Goal: Transaction & Acquisition: Book appointment/travel/reservation

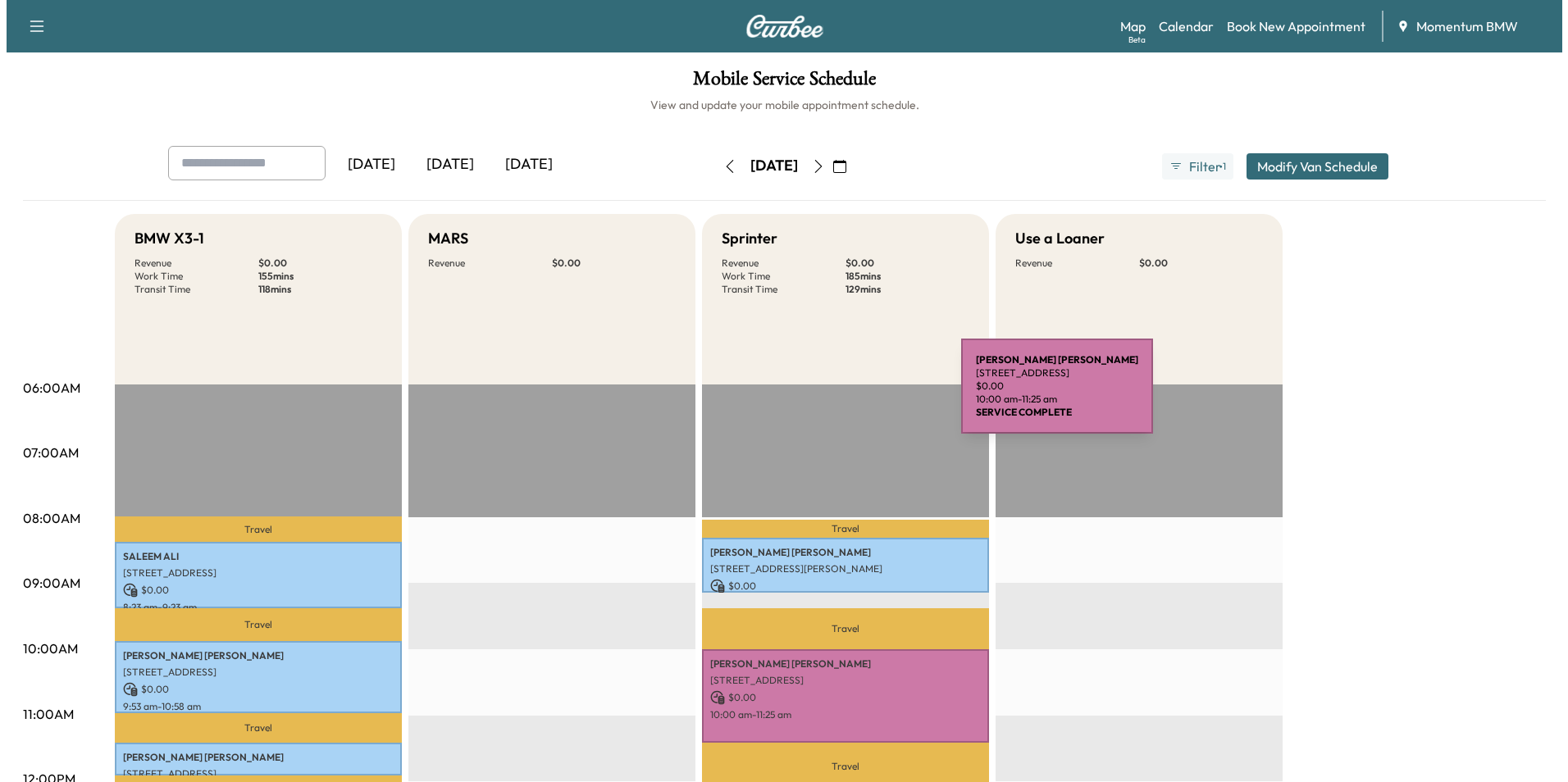
scroll to position [328, 0]
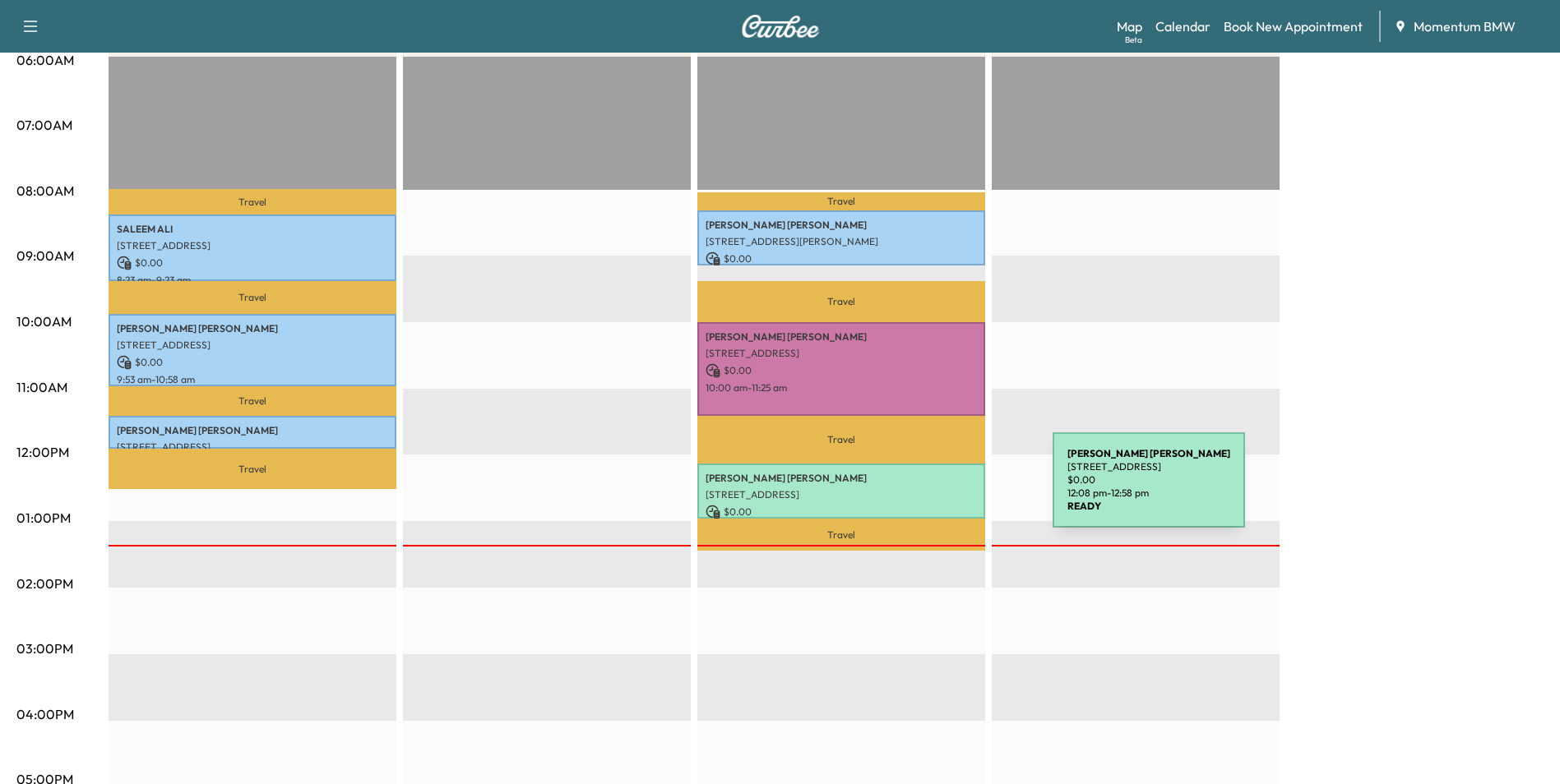
click at [929, 490] on p "[STREET_ADDRESS]" at bounding box center [841, 494] width 271 height 13
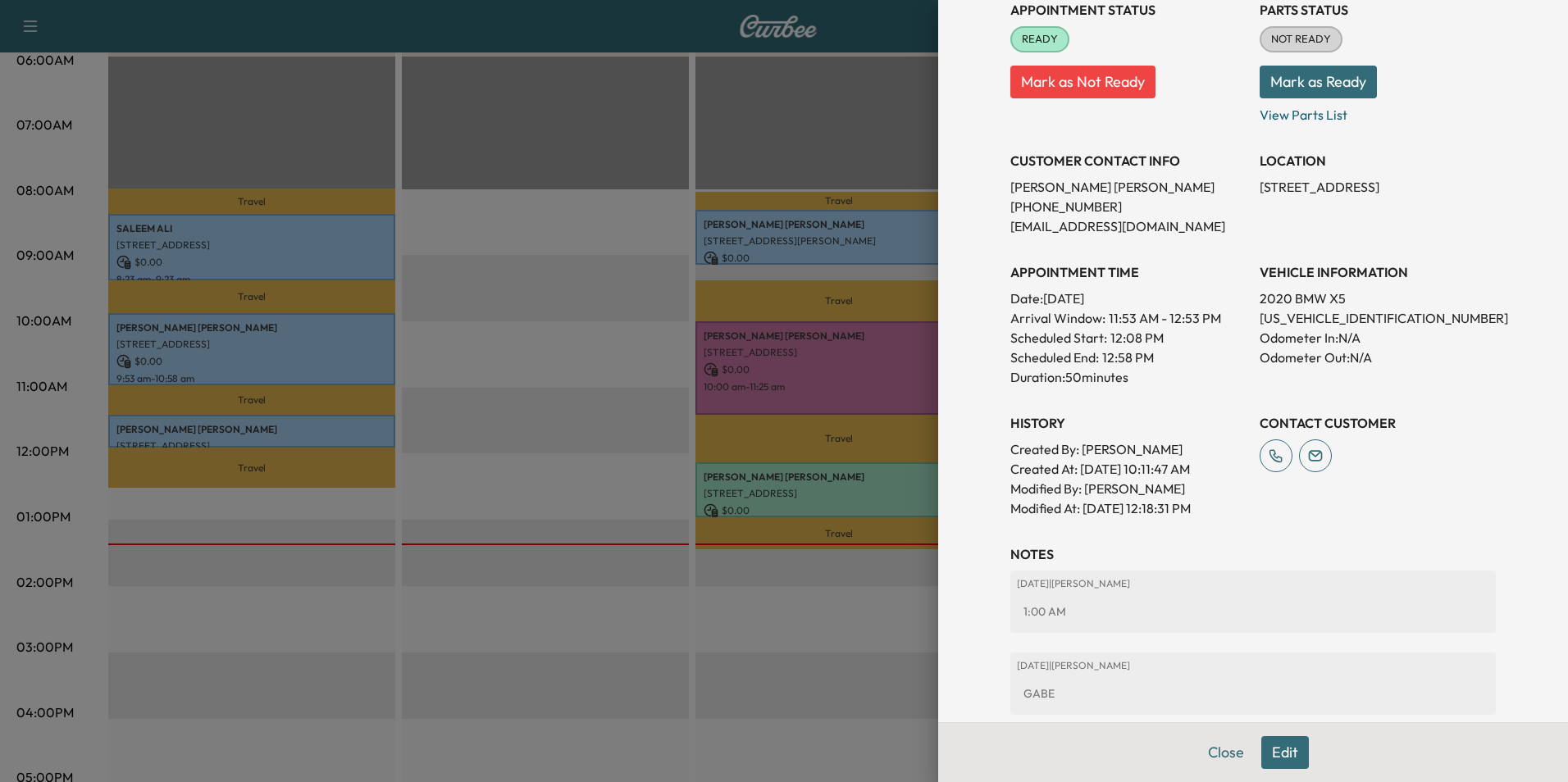
scroll to position [310, 0]
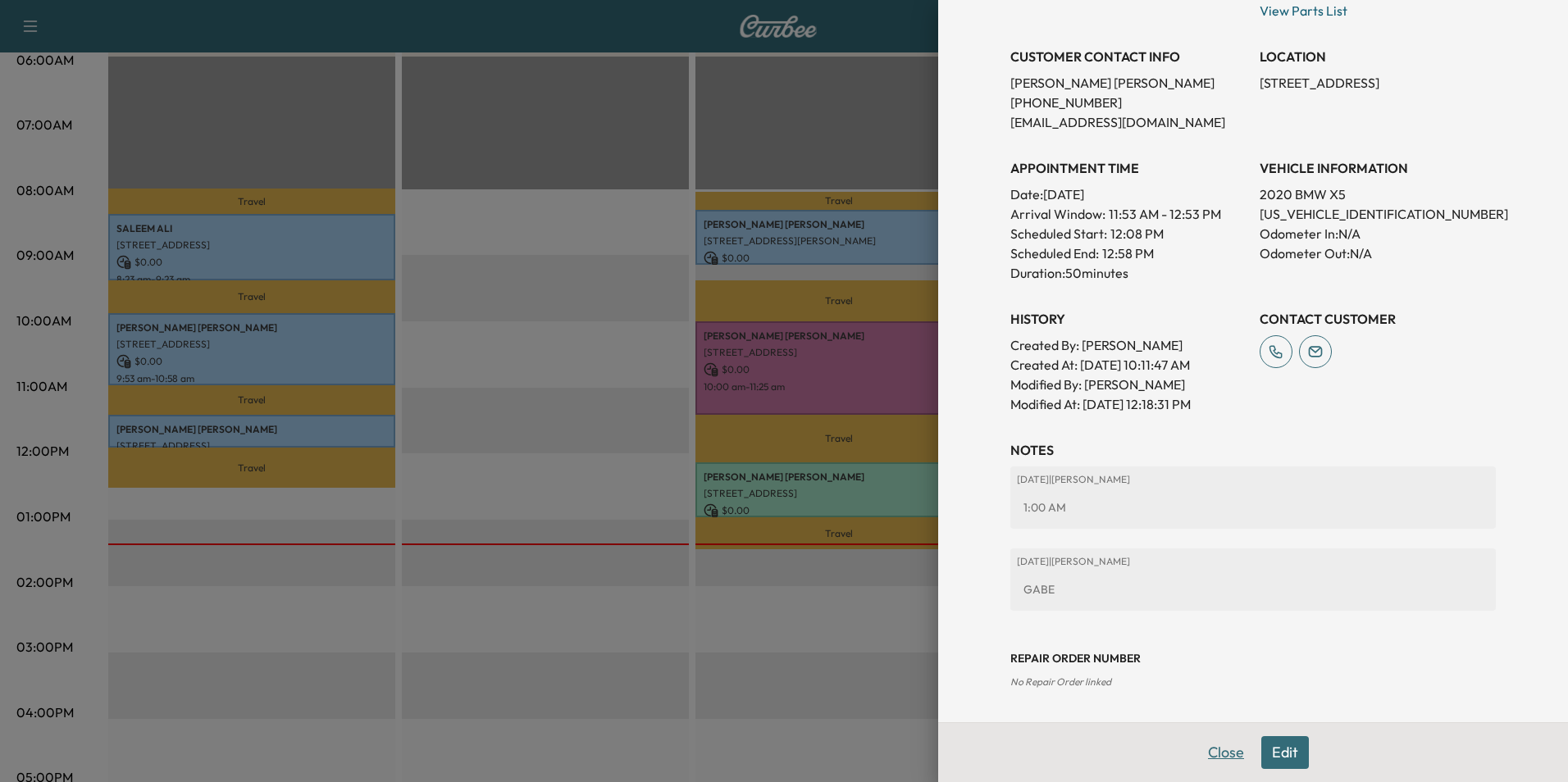
click at [1212, 756] on button "Close" at bounding box center [1226, 752] width 57 height 33
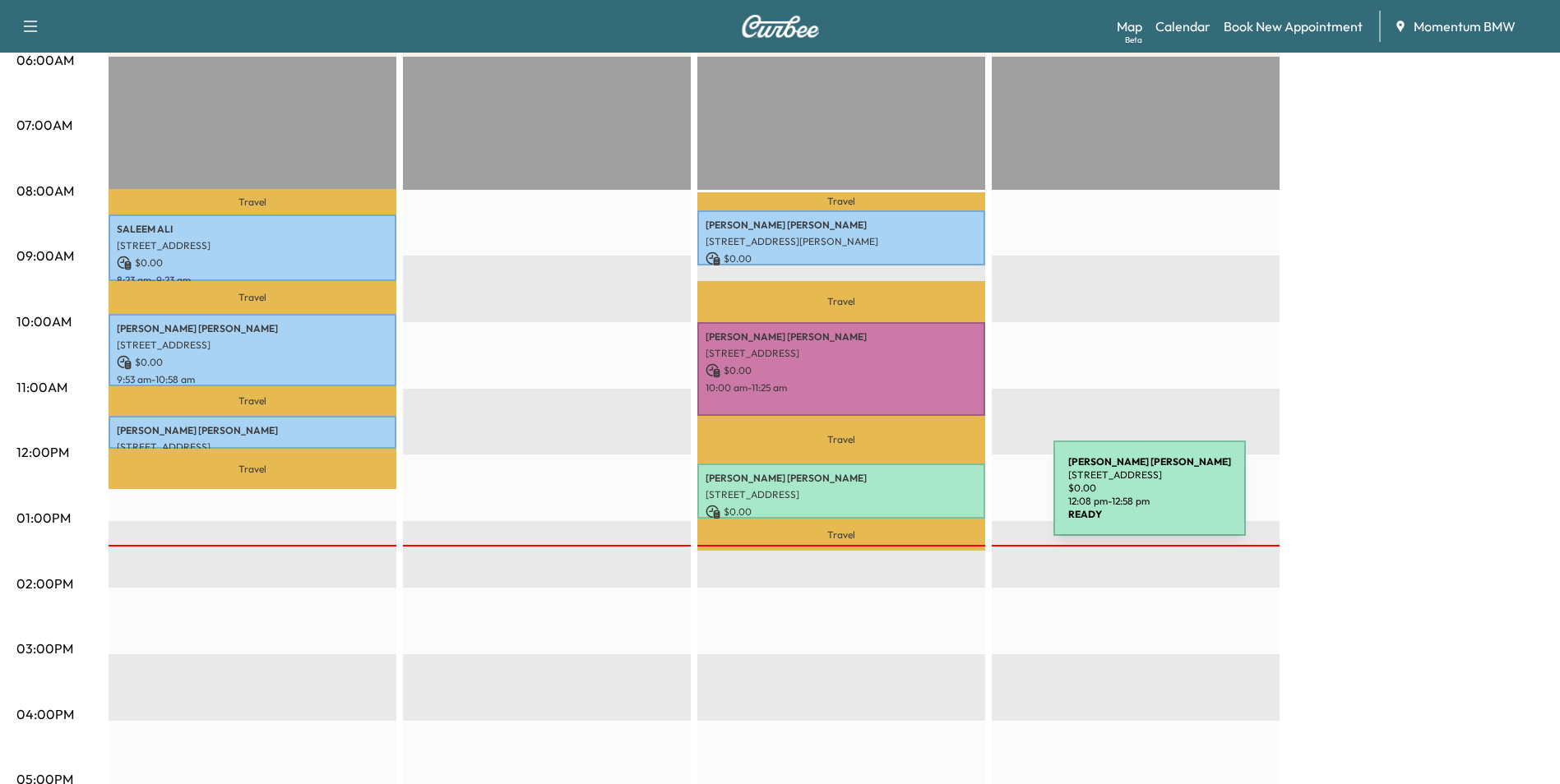
click at [930, 498] on div "[PERSON_NAME] [STREET_ADDRESS] $ 0.00 12:08 pm - 12:58 pm" at bounding box center [841, 491] width 288 height 55
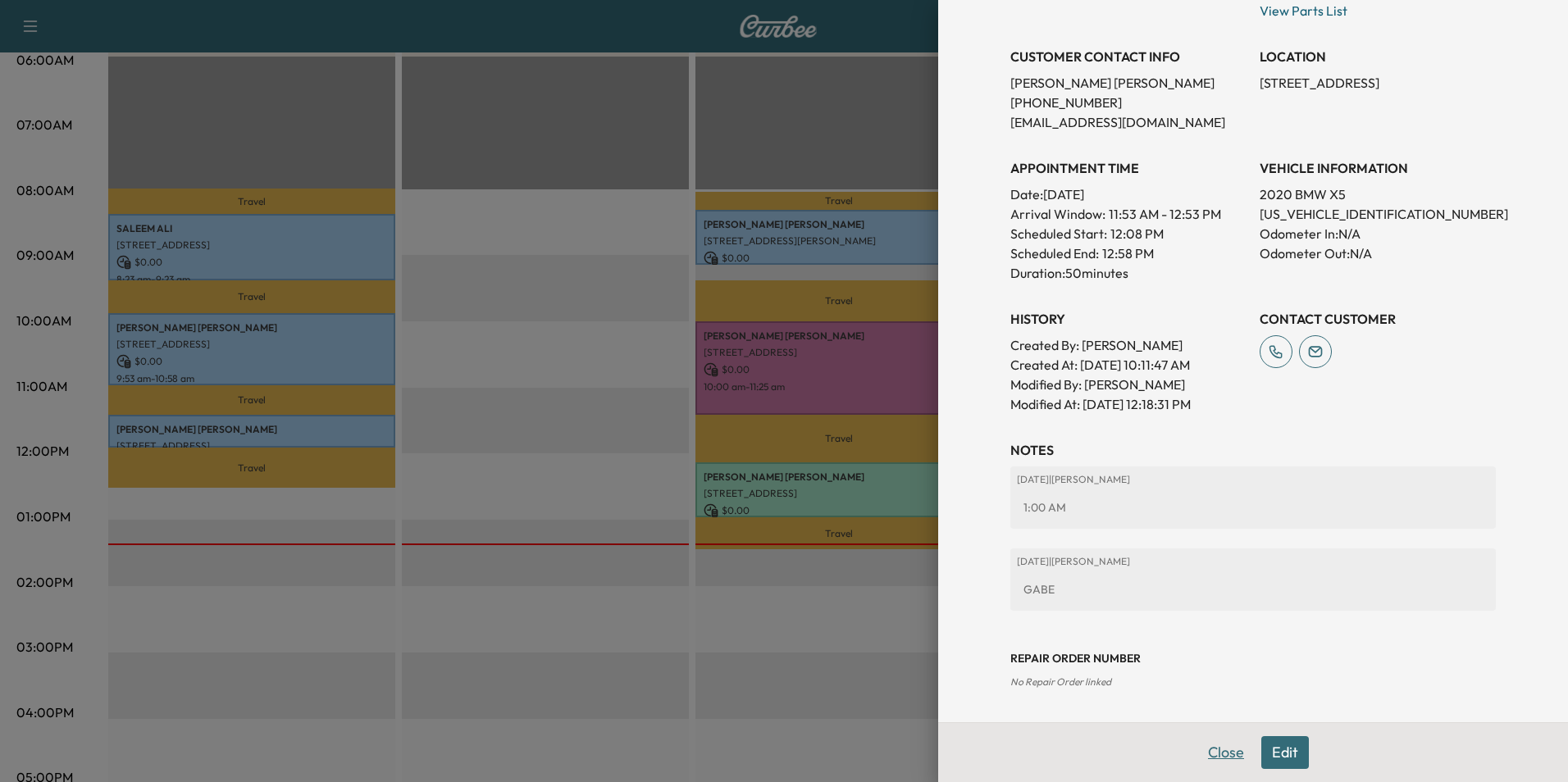
click at [1204, 749] on button "Close" at bounding box center [1226, 752] width 57 height 33
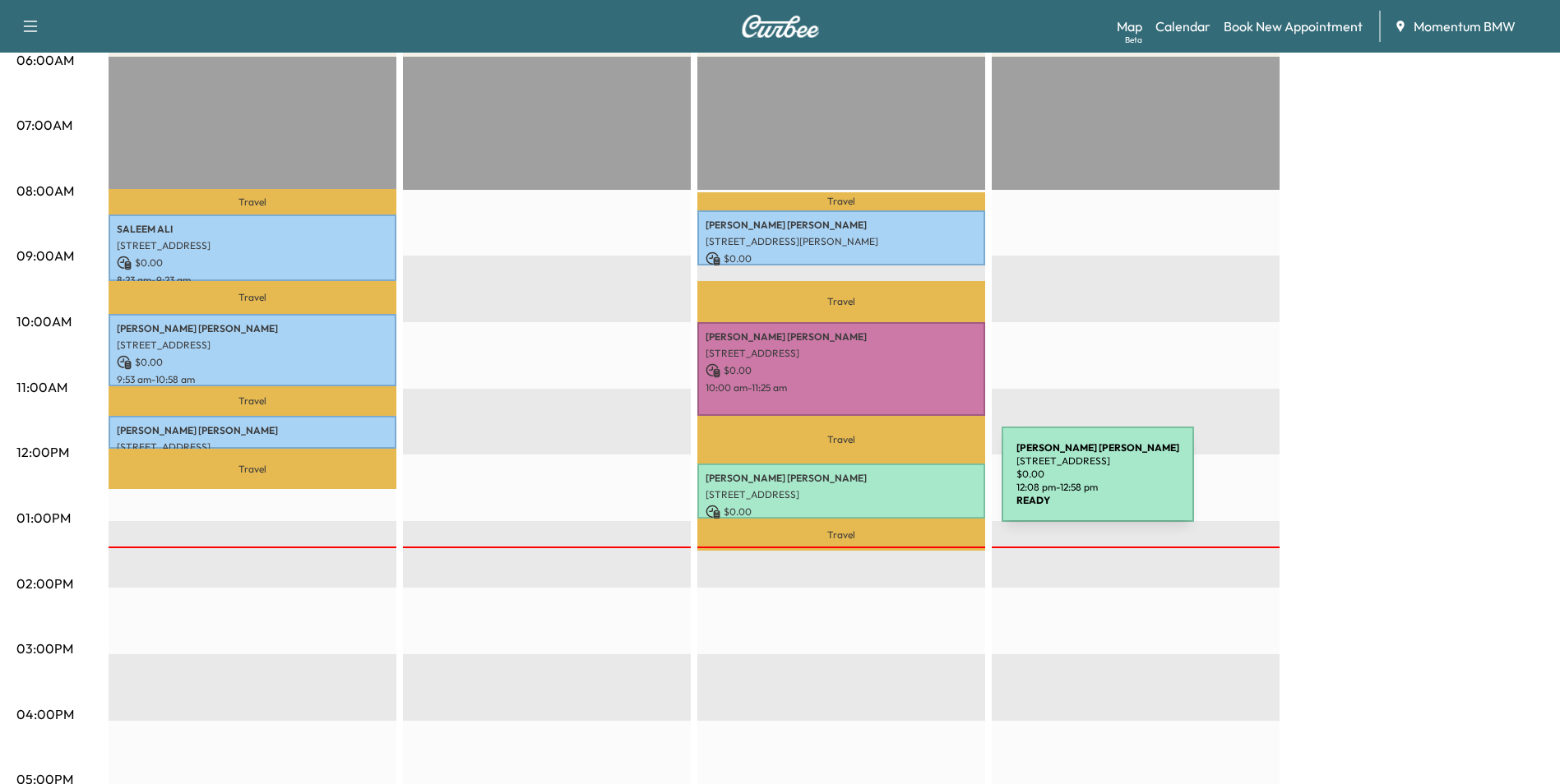
click at [878, 488] on p "[STREET_ADDRESS]" at bounding box center [841, 494] width 271 height 13
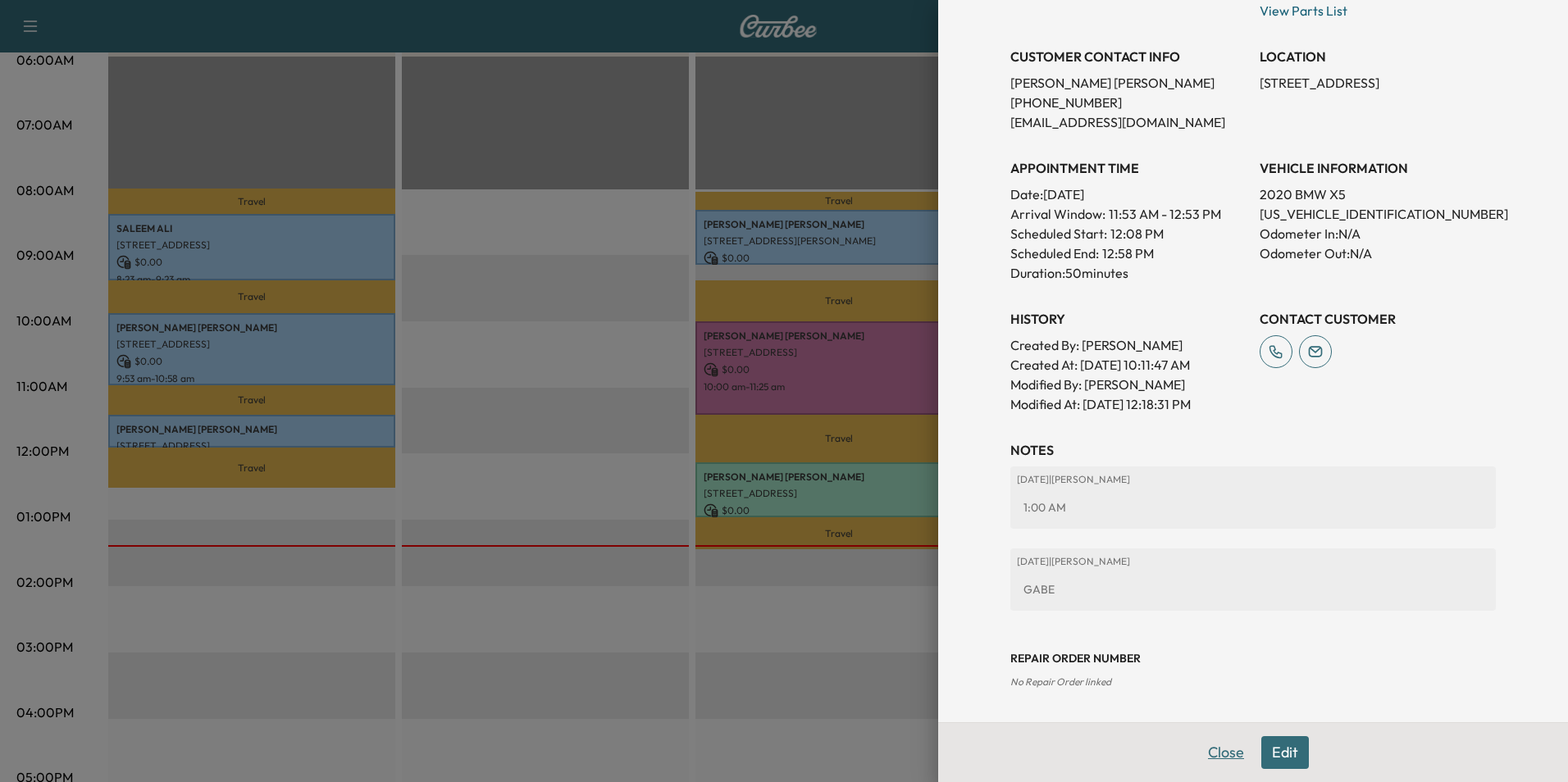
click at [1219, 756] on button "Close" at bounding box center [1226, 752] width 57 height 33
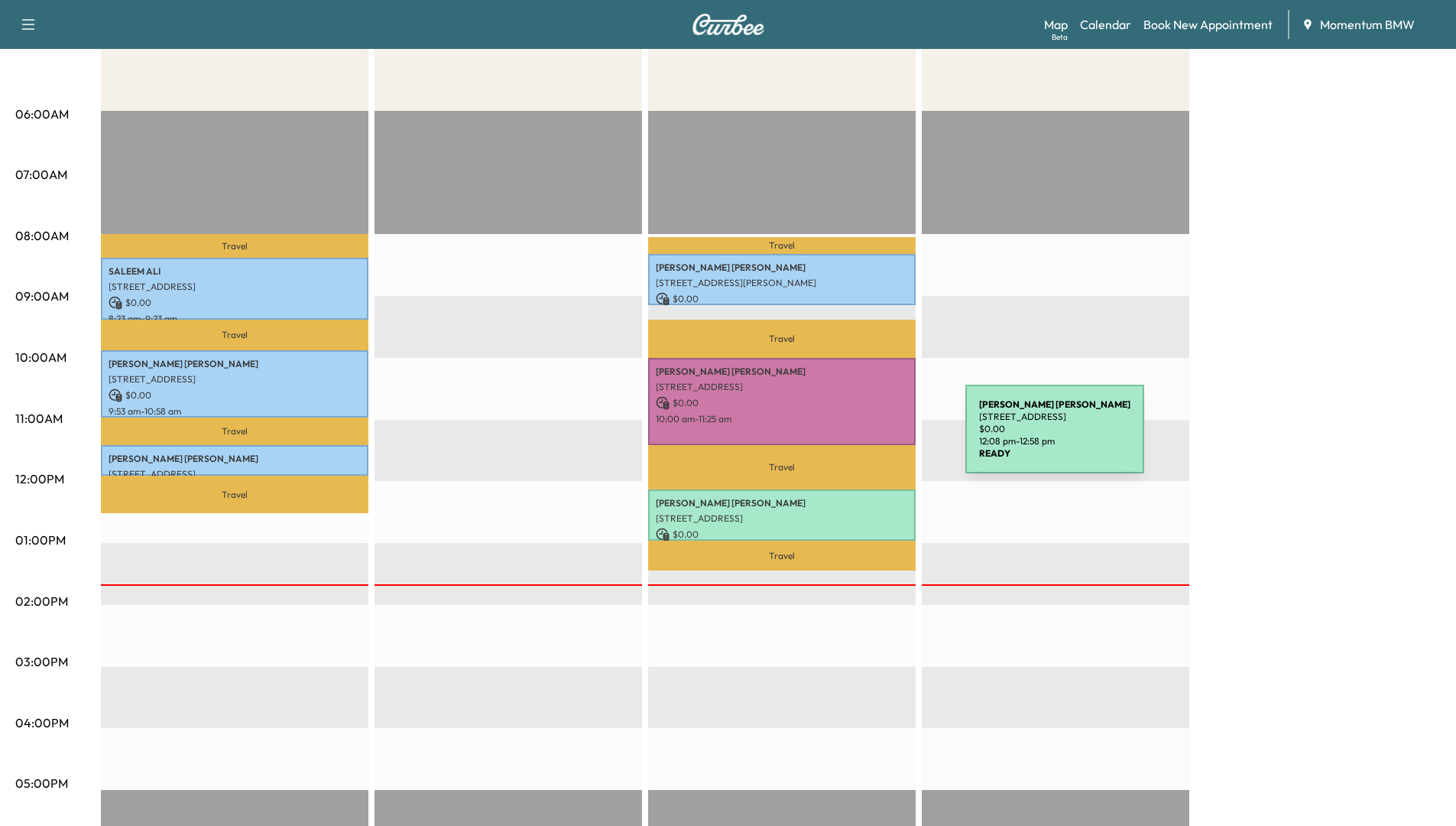
scroll to position [0, 0]
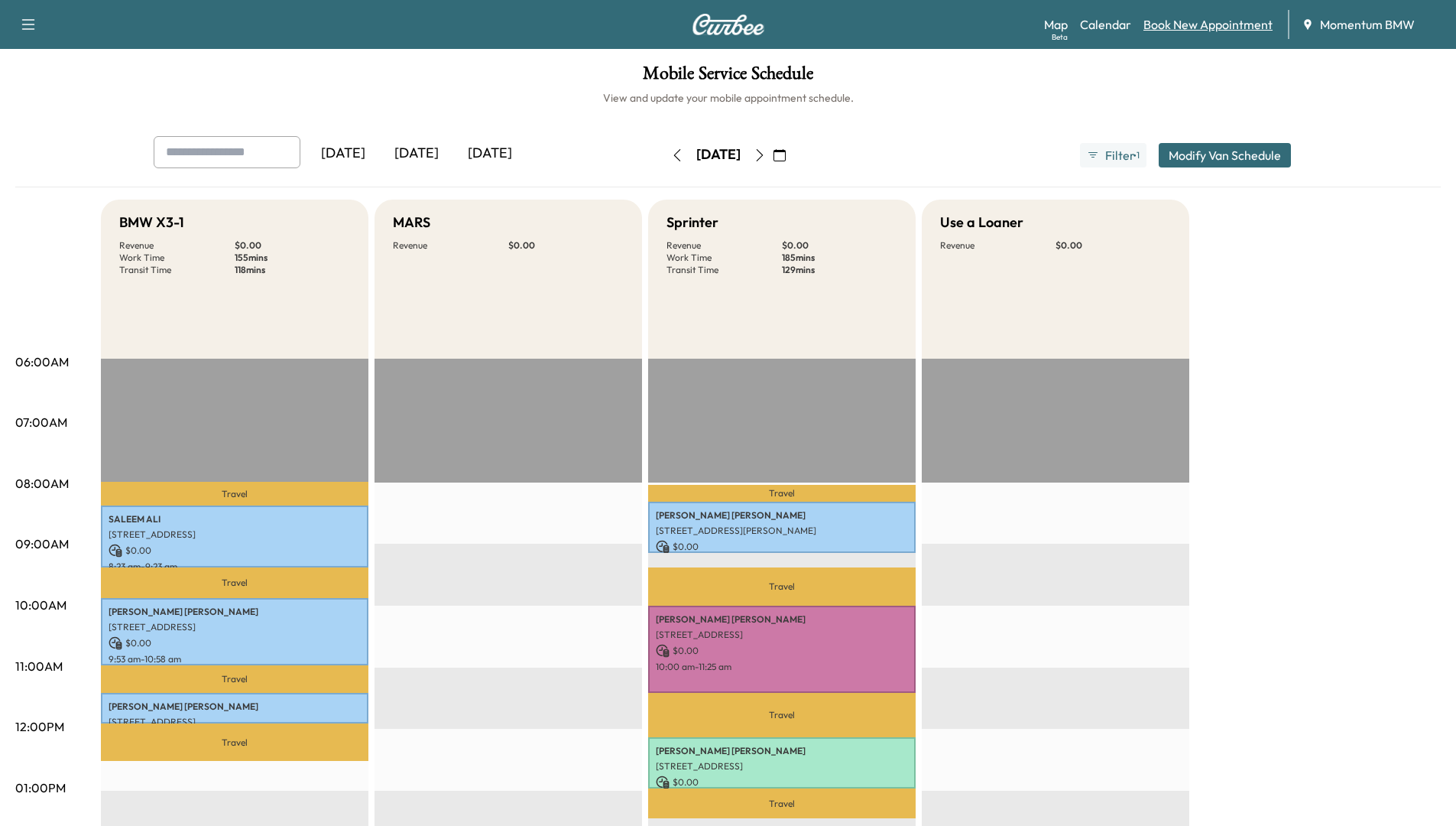
click at [1209, 30] on link "Book New Appointment" at bounding box center [1208, 24] width 129 height 18
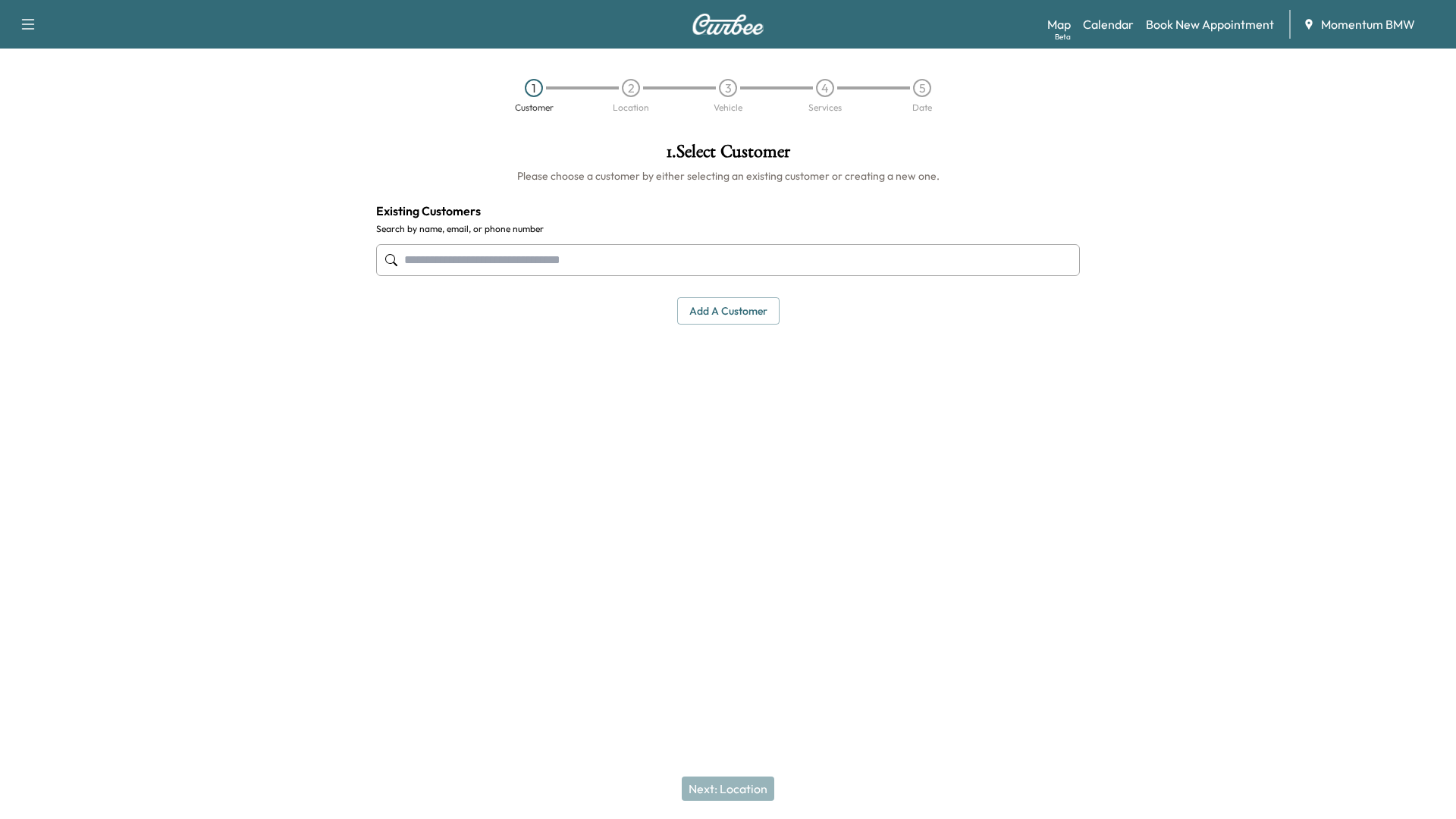
click at [738, 315] on button "Add a customer" at bounding box center [728, 312] width 102 height 28
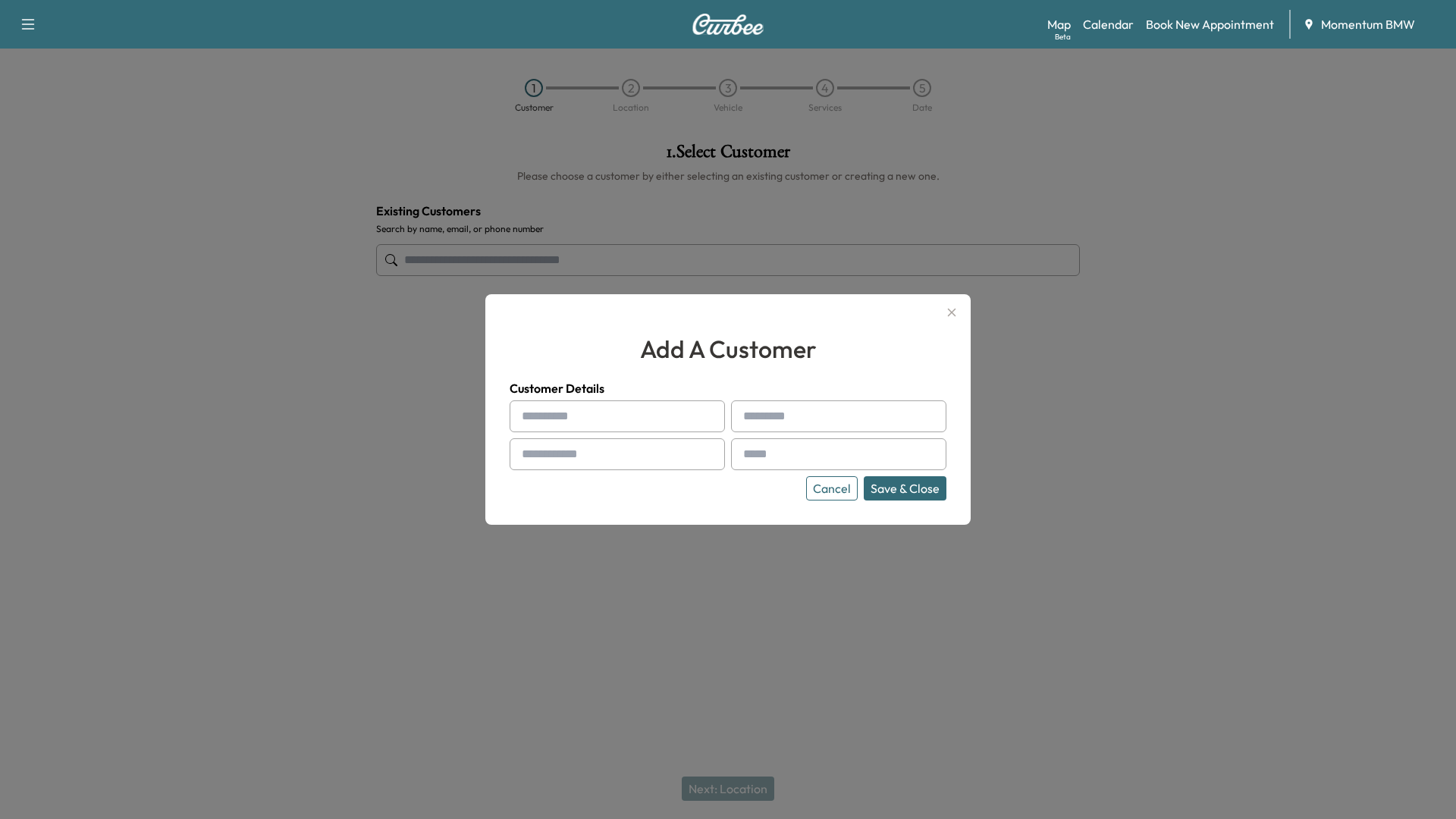
click at [599, 416] on input "text" at bounding box center [617, 416] width 216 height 31
type input "*"
click at [598, 422] on input "text" at bounding box center [617, 416] width 216 height 31
type input "*"
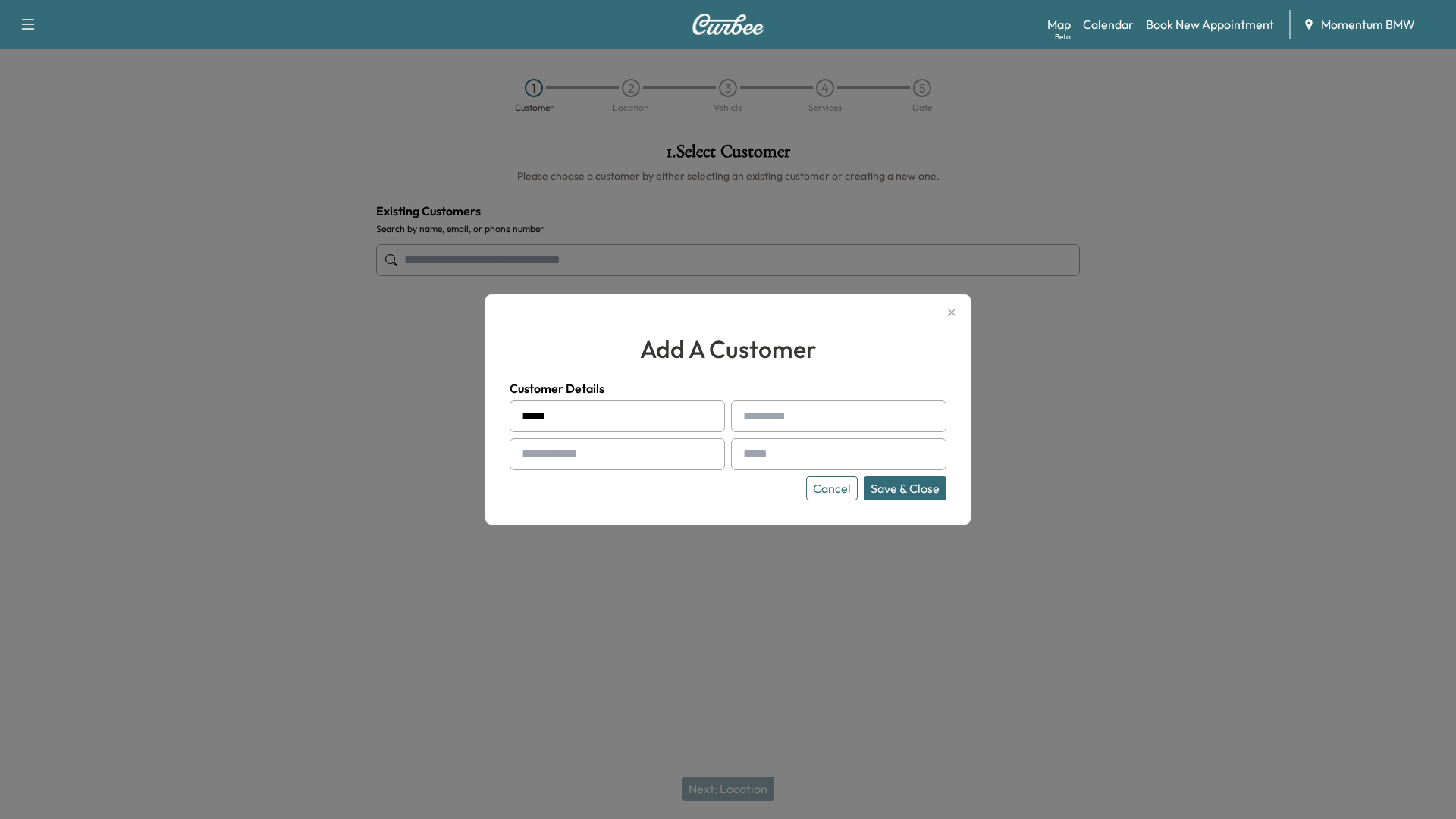
type input "*****"
type input "******"
click at [613, 454] on input "text" at bounding box center [617, 454] width 216 height 31
paste input "**********"
type input "**********"
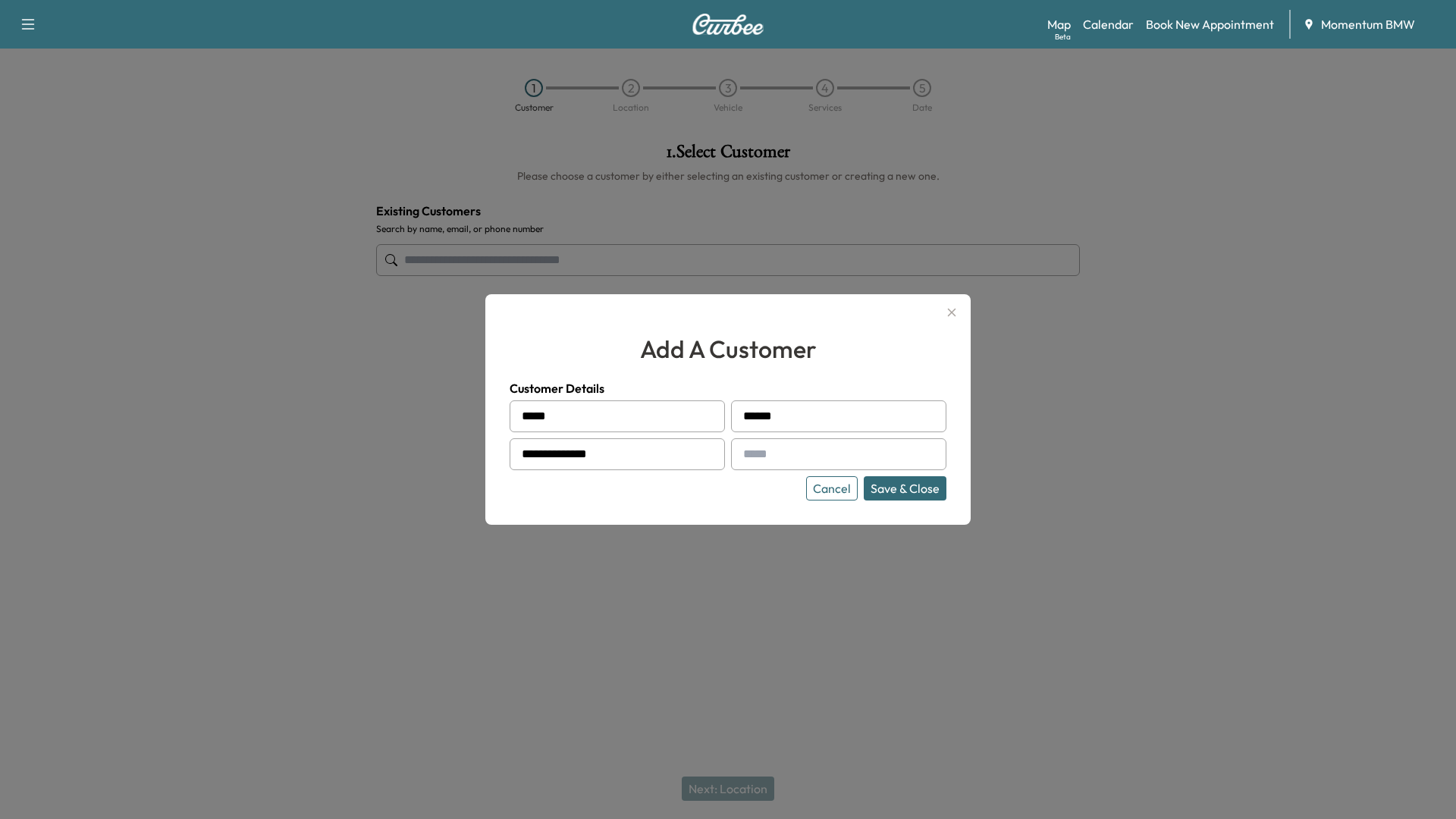
click at [825, 456] on input "text" at bounding box center [839, 454] width 216 height 31
type input "**********"
click at [907, 491] on button "Save & Close" at bounding box center [904, 488] width 83 height 24
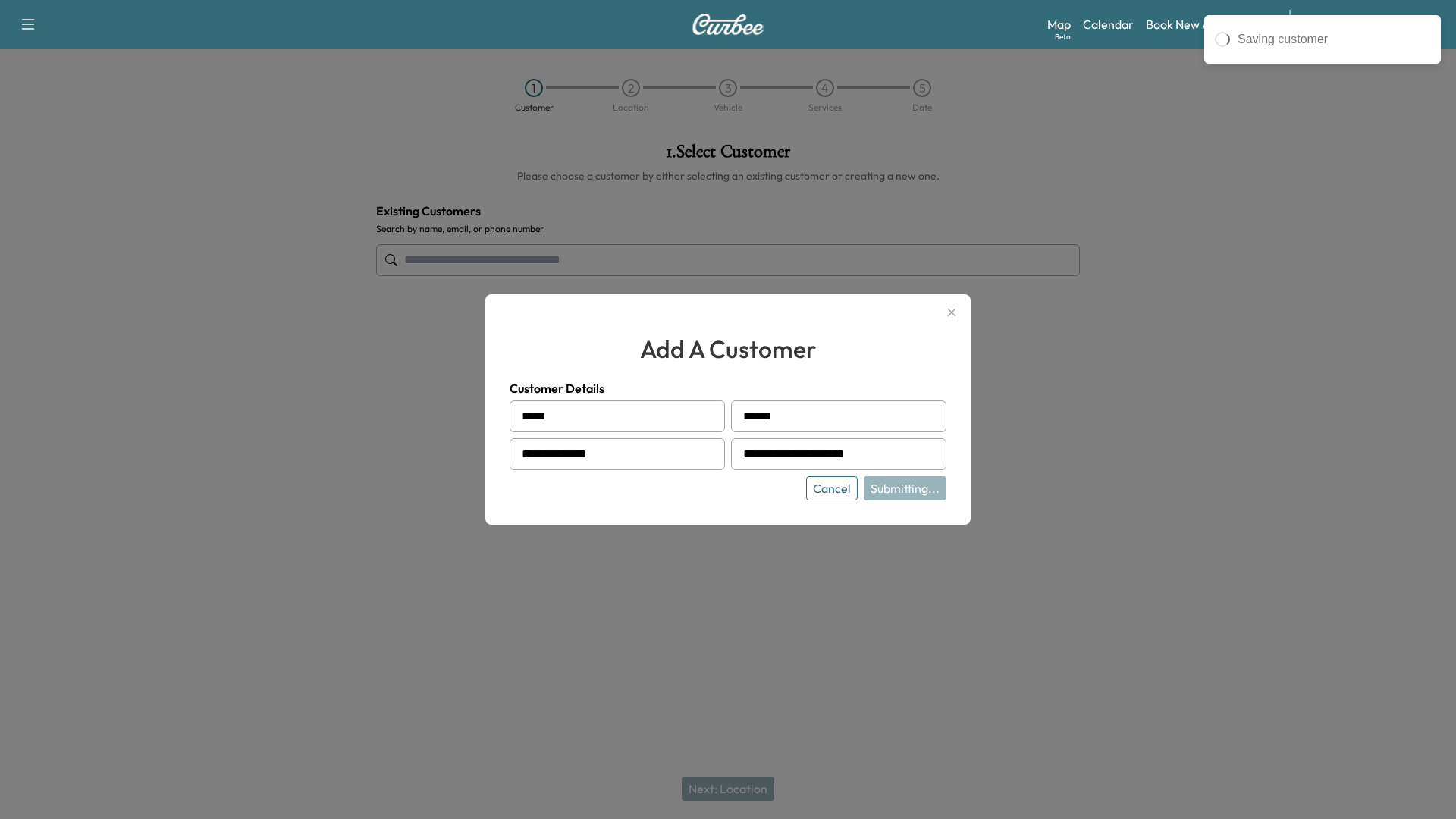
type input "**********"
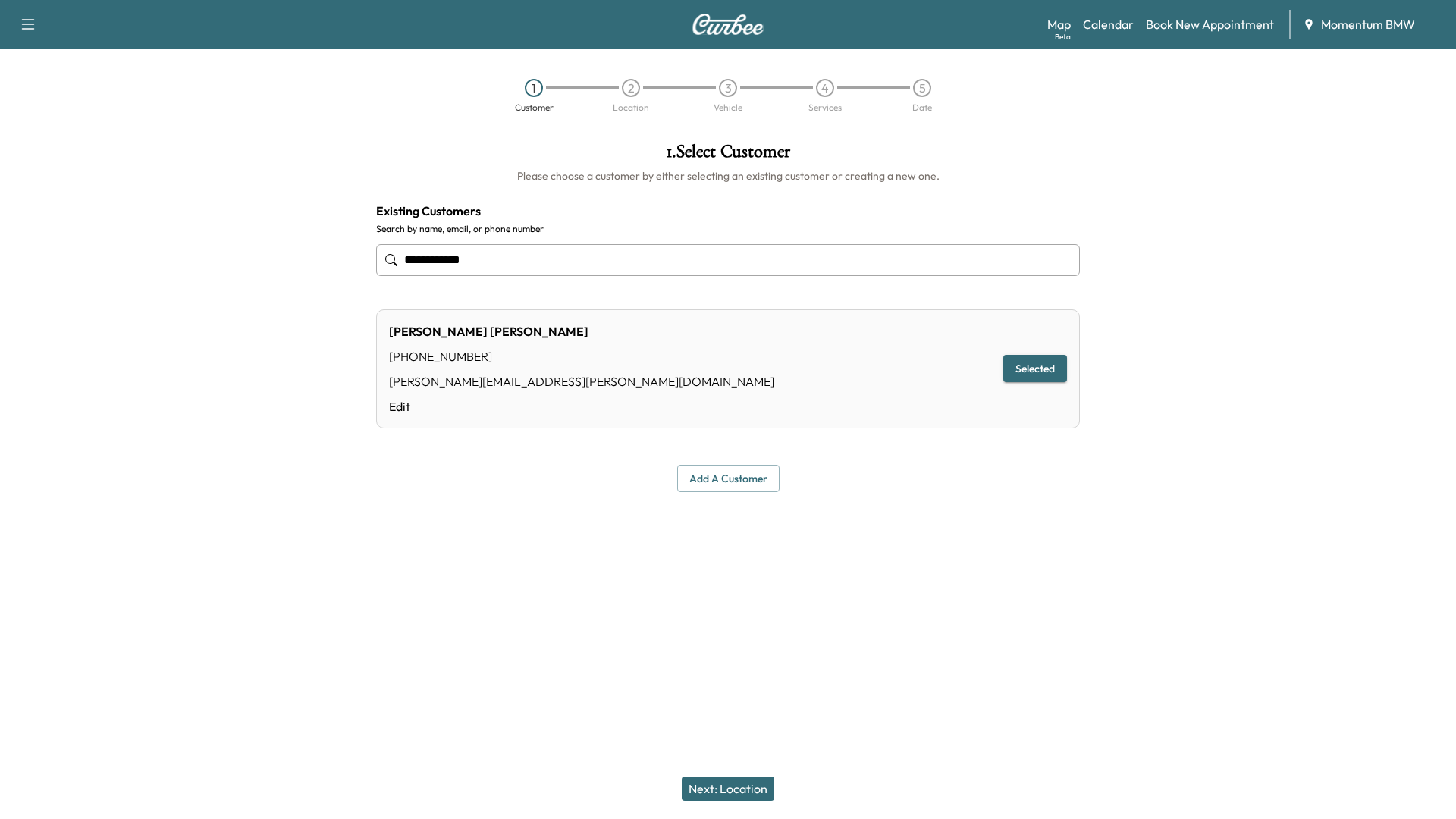
click at [752, 722] on button "Next: Location" at bounding box center [728, 788] width 93 height 24
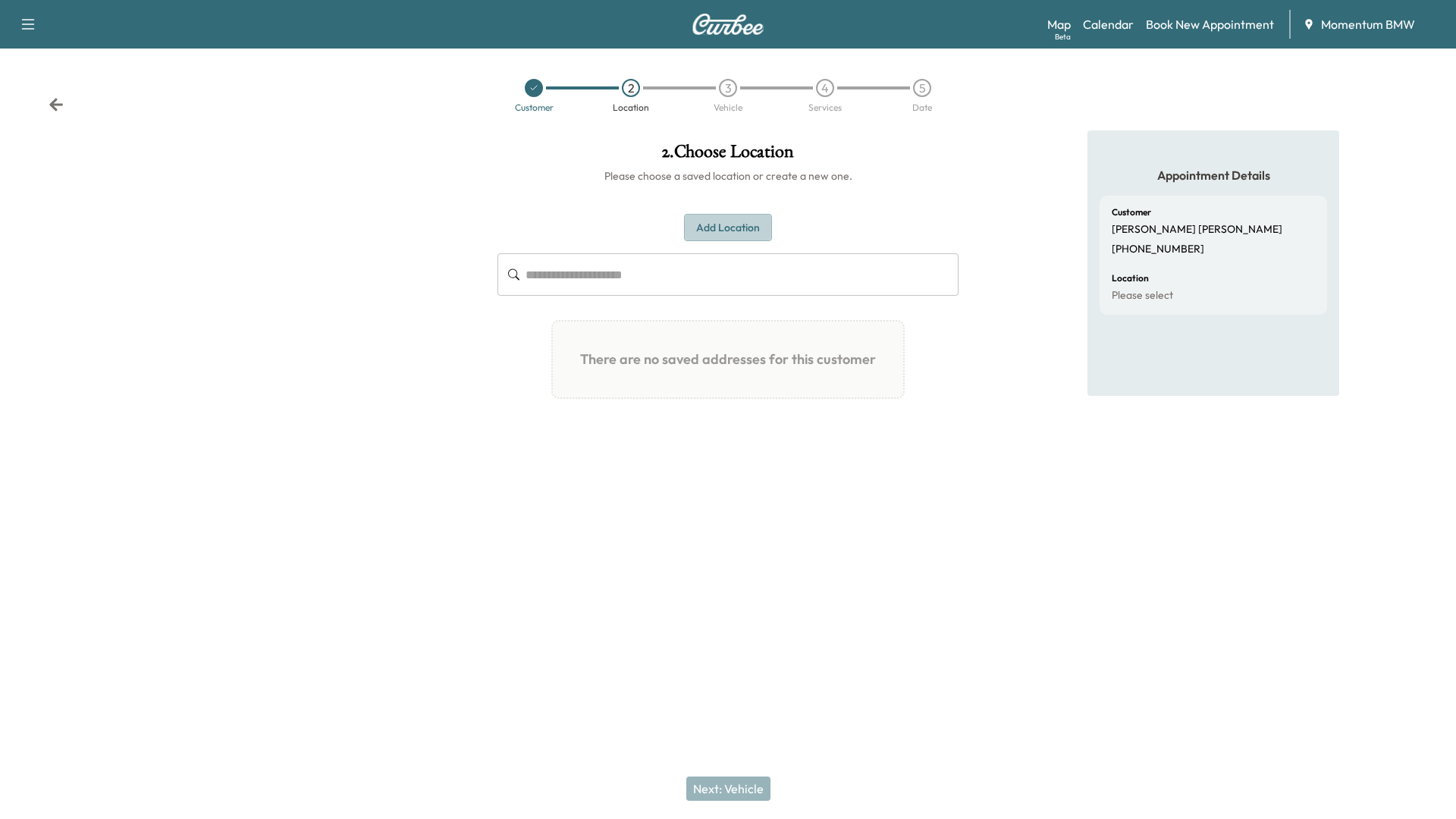
click at [733, 235] on button "Add Location" at bounding box center [728, 228] width 88 height 28
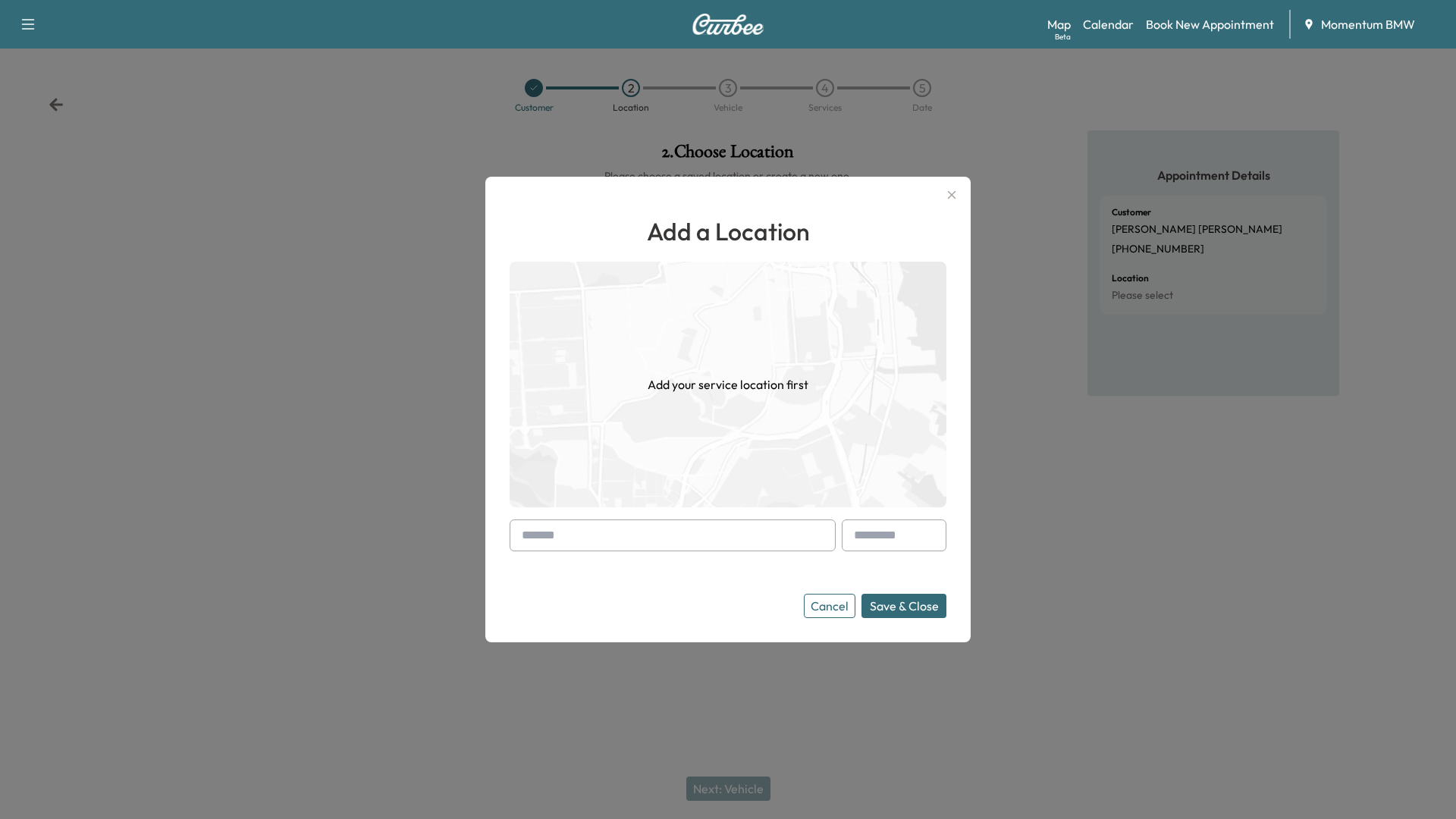
click at [721, 538] on input "text" at bounding box center [672, 535] width 326 height 31
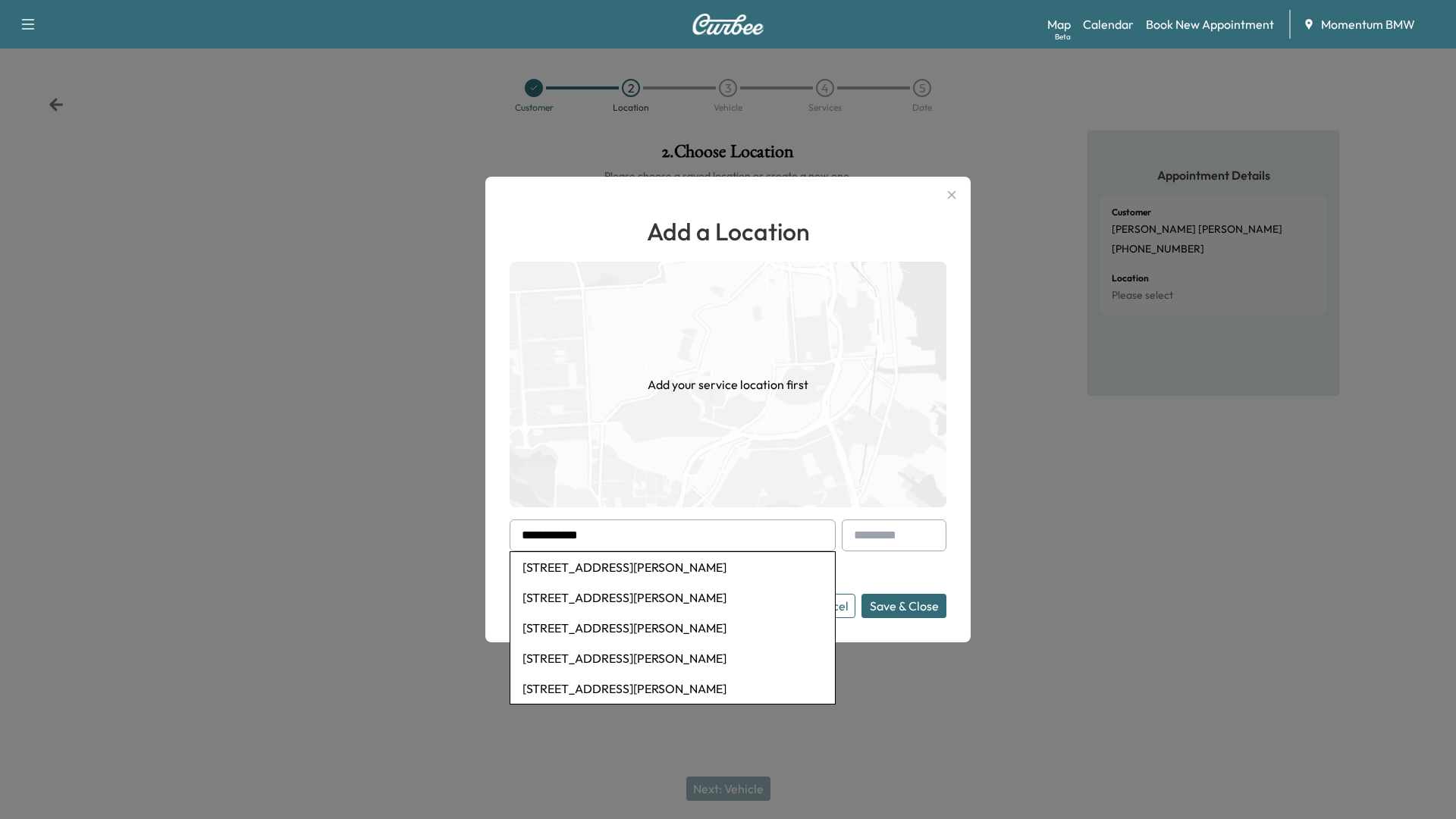
click at [669, 566] on li "[STREET_ADDRESS][PERSON_NAME]" at bounding box center [672, 566] width 324 height 31
type input "**********"
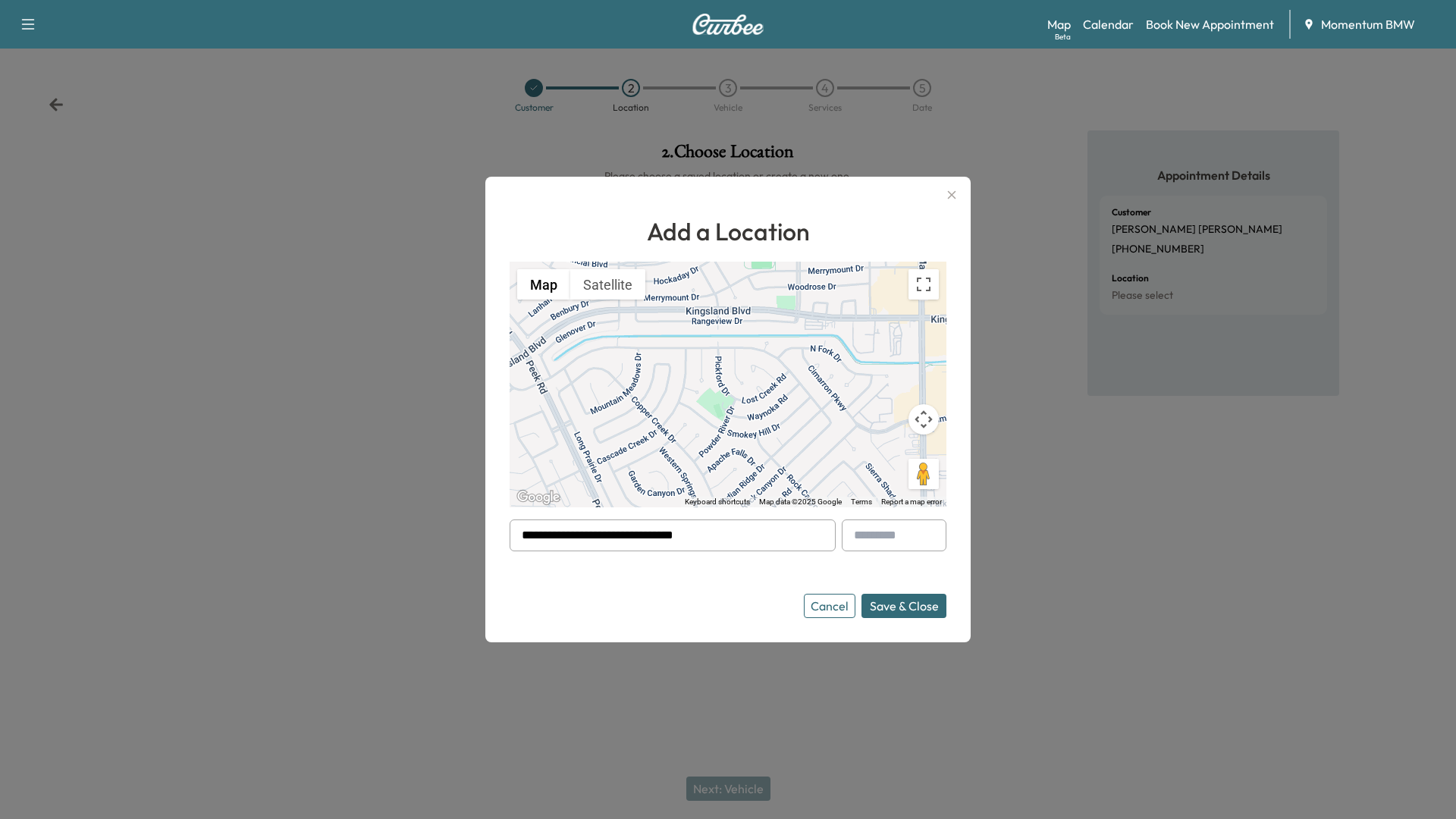
click at [904, 607] on button "Save & Close" at bounding box center [904, 605] width 85 height 24
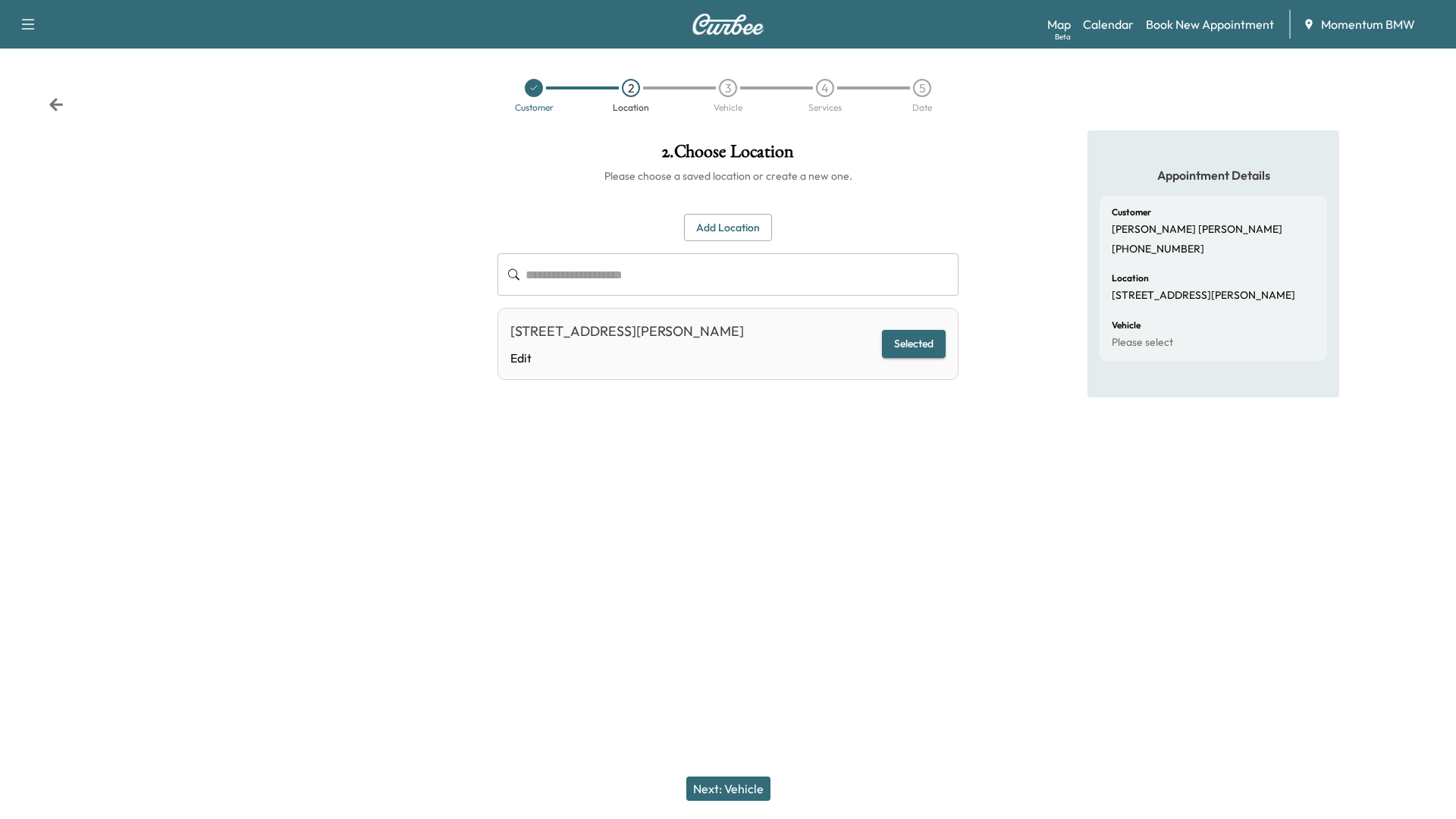
click at [734, 722] on button "Next: Vehicle" at bounding box center [728, 788] width 84 height 24
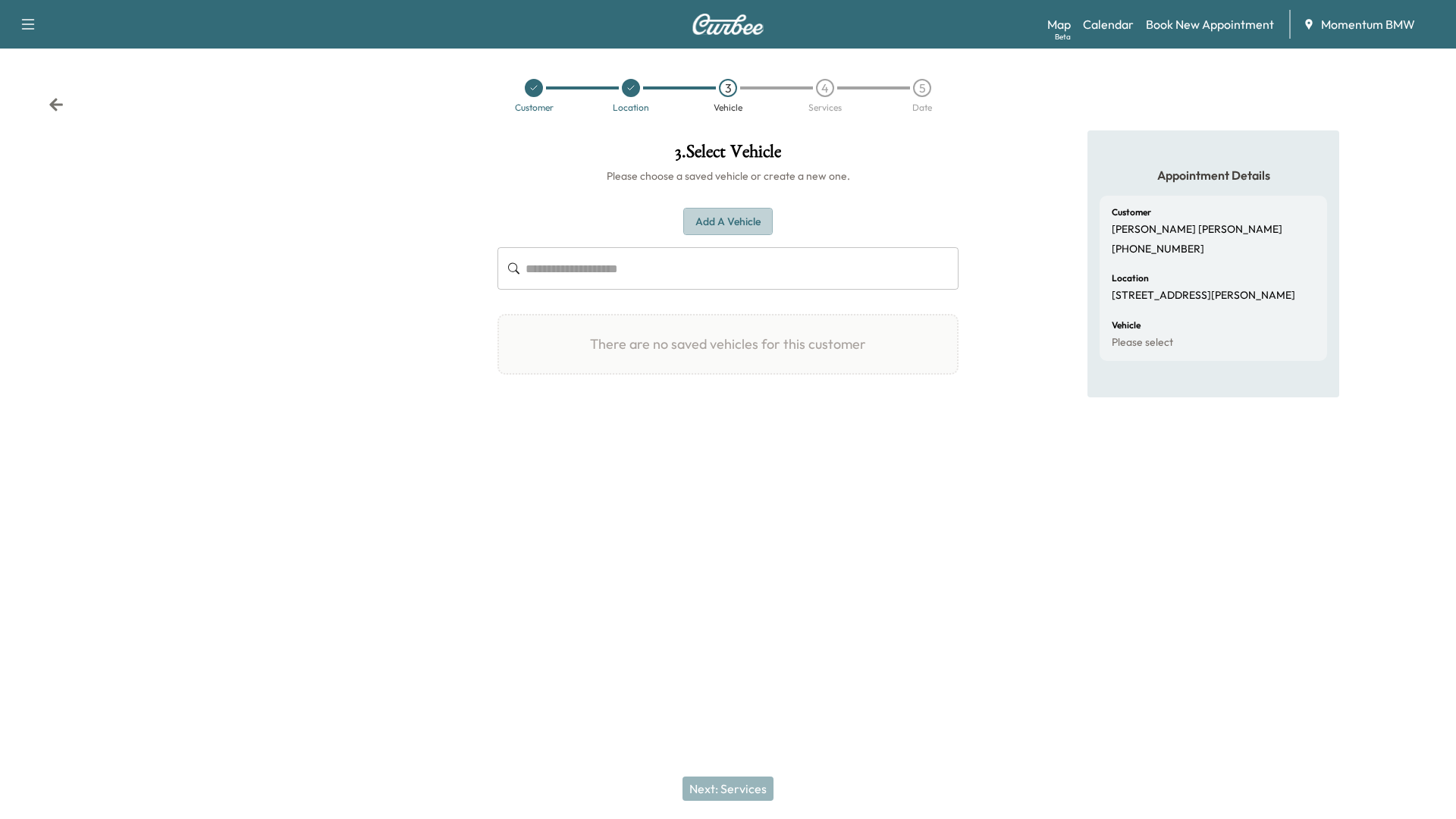
click at [757, 229] on button "Add a Vehicle" at bounding box center [728, 222] width 90 height 28
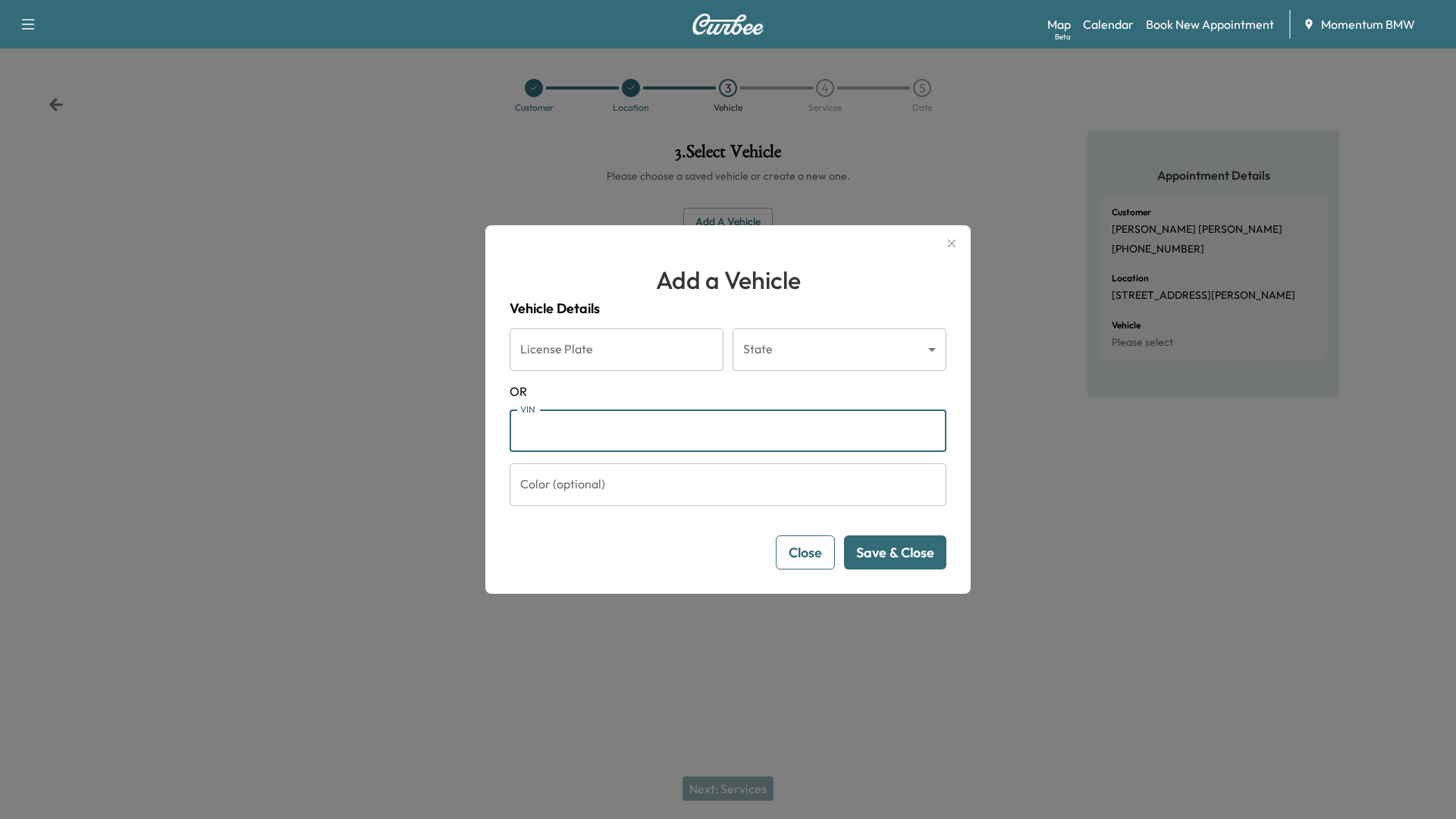
paste input "**********"
type input "**********"
click at [914, 555] on button "Save & Close" at bounding box center [895, 552] width 102 height 34
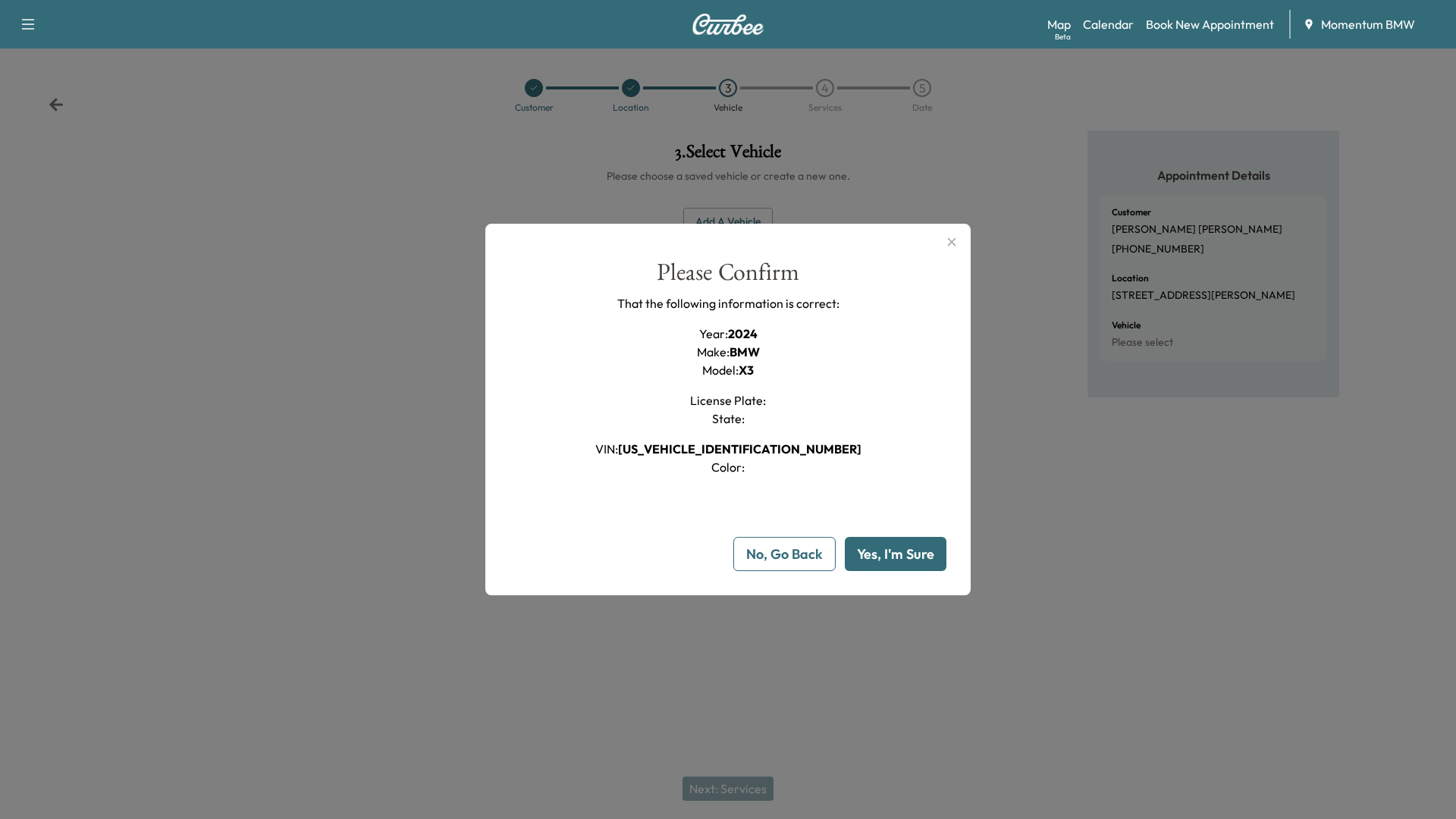
click at [914, 555] on button "Yes, I'm Sure" at bounding box center [895, 553] width 102 height 34
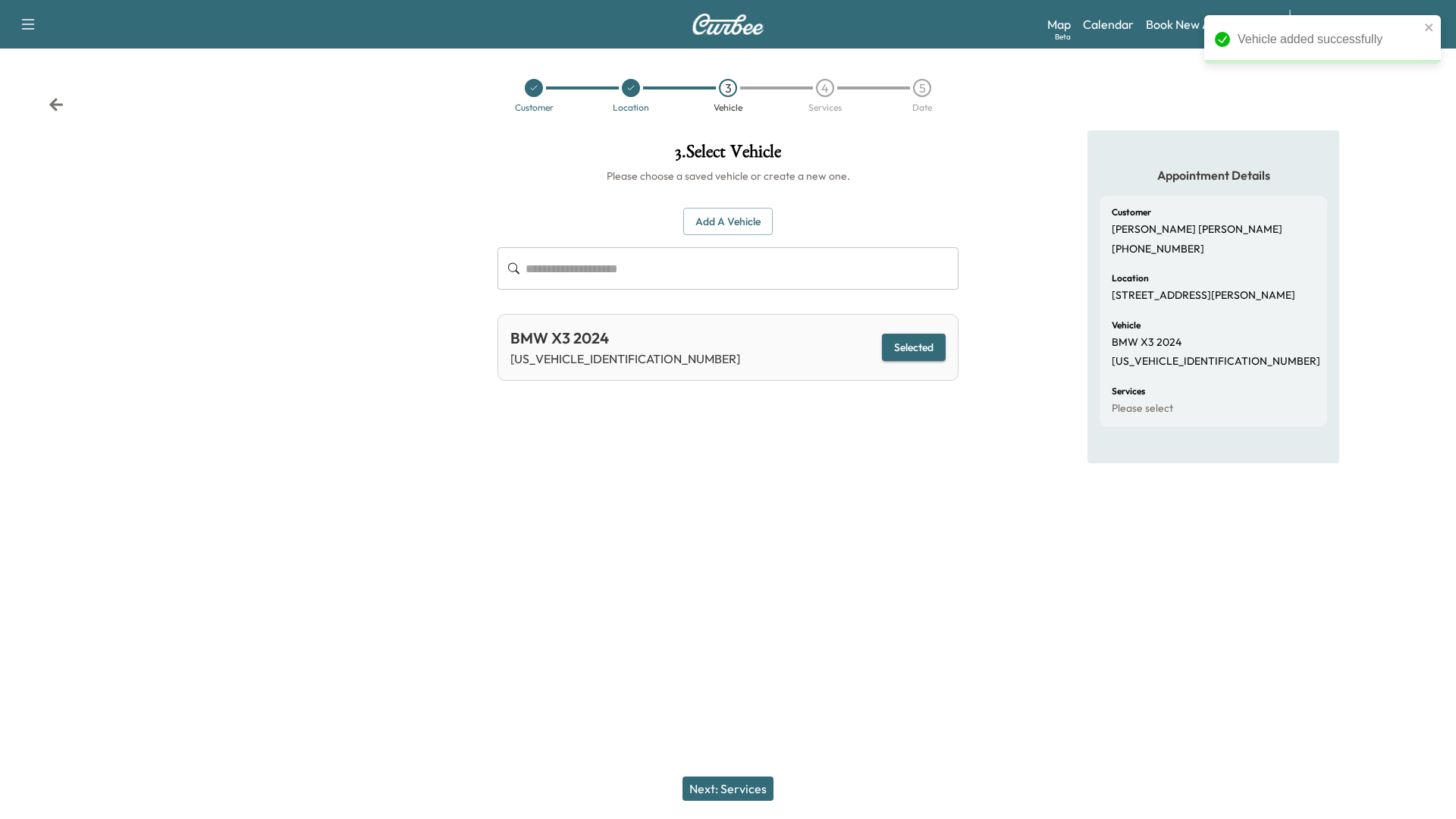
click at [729, 722] on button "Next: Services" at bounding box center [728, 788] width 91 height 24
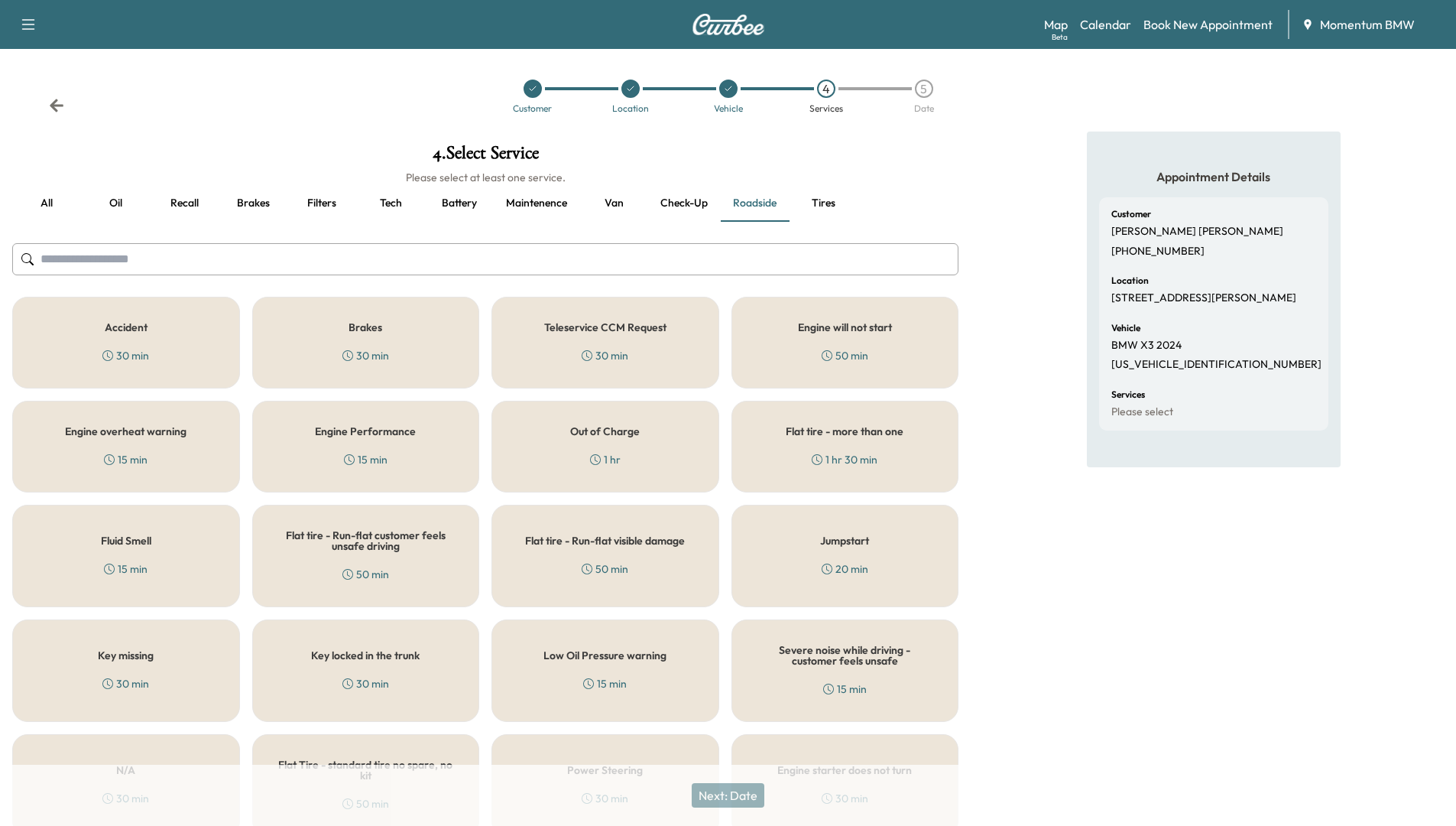
click at [822, 200] on button "Tires" at bounding box center [823, 203] width 69 height 36
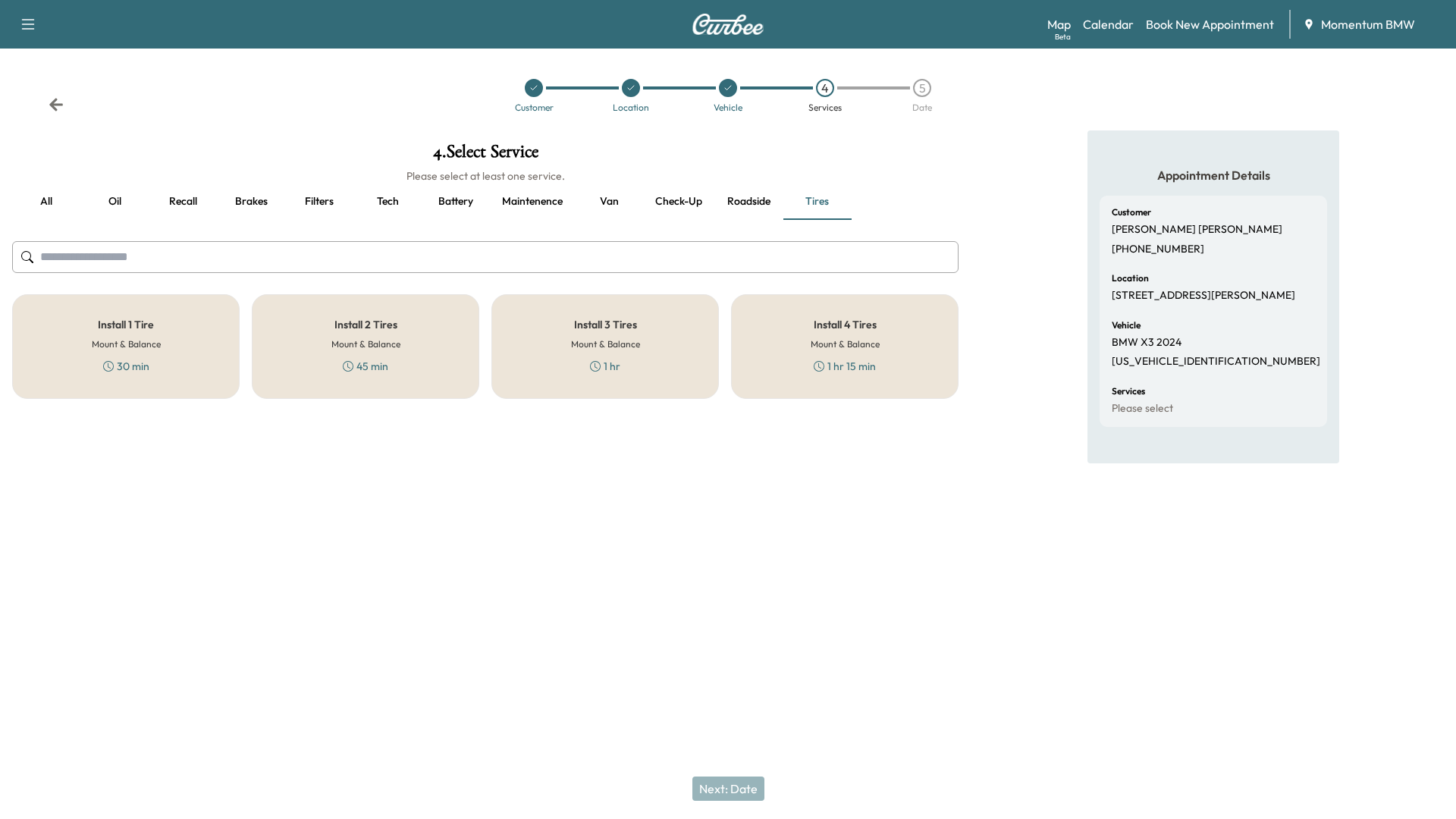
click at [139, 334] on div "Install 1 Tire Mount & Balance 30 min" at bounding box center [125, 346] width 227 height 105
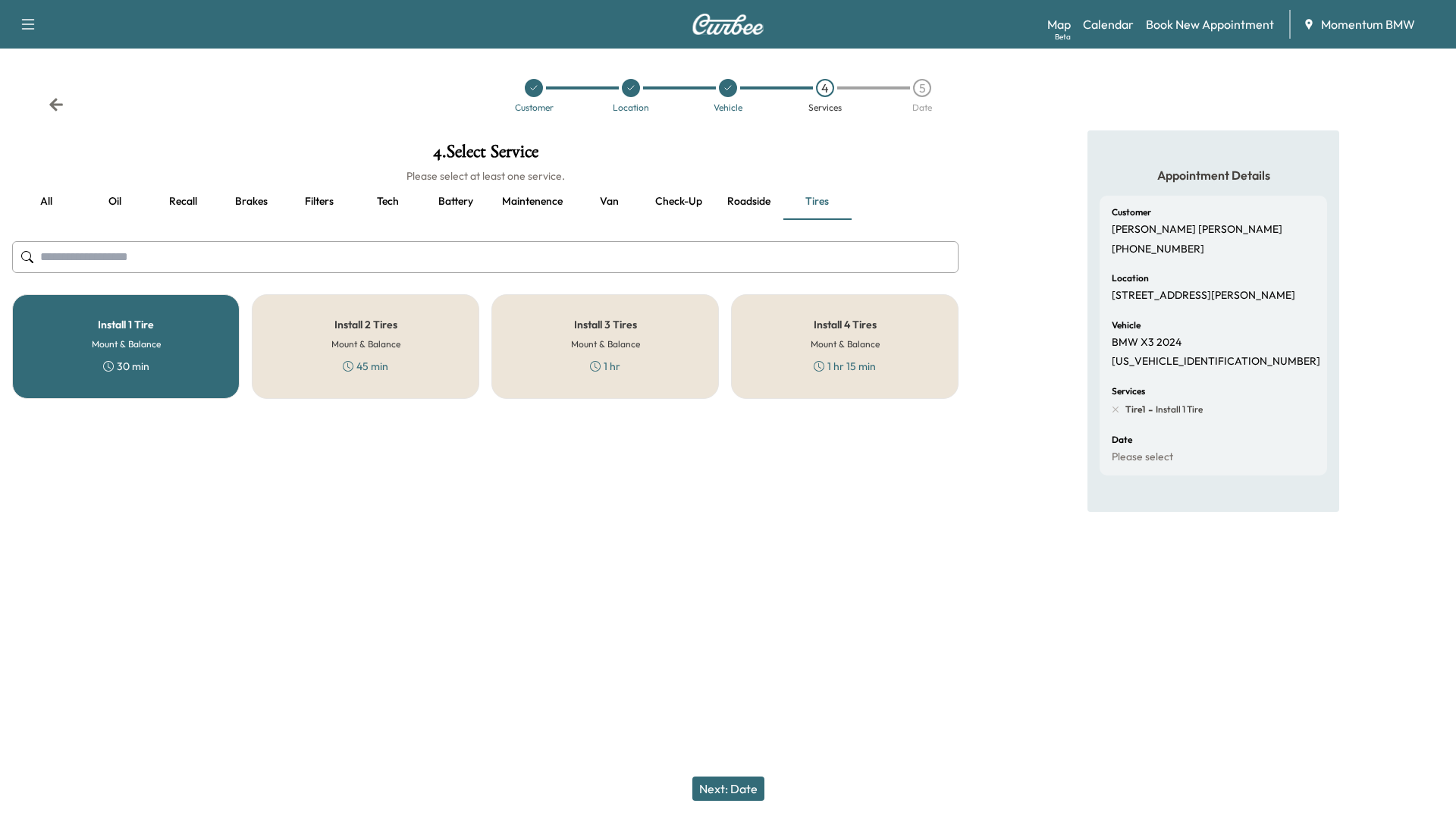
click at [739, 722] on button "Next: Date" at bounding box center [729, 788] width 72 height 24
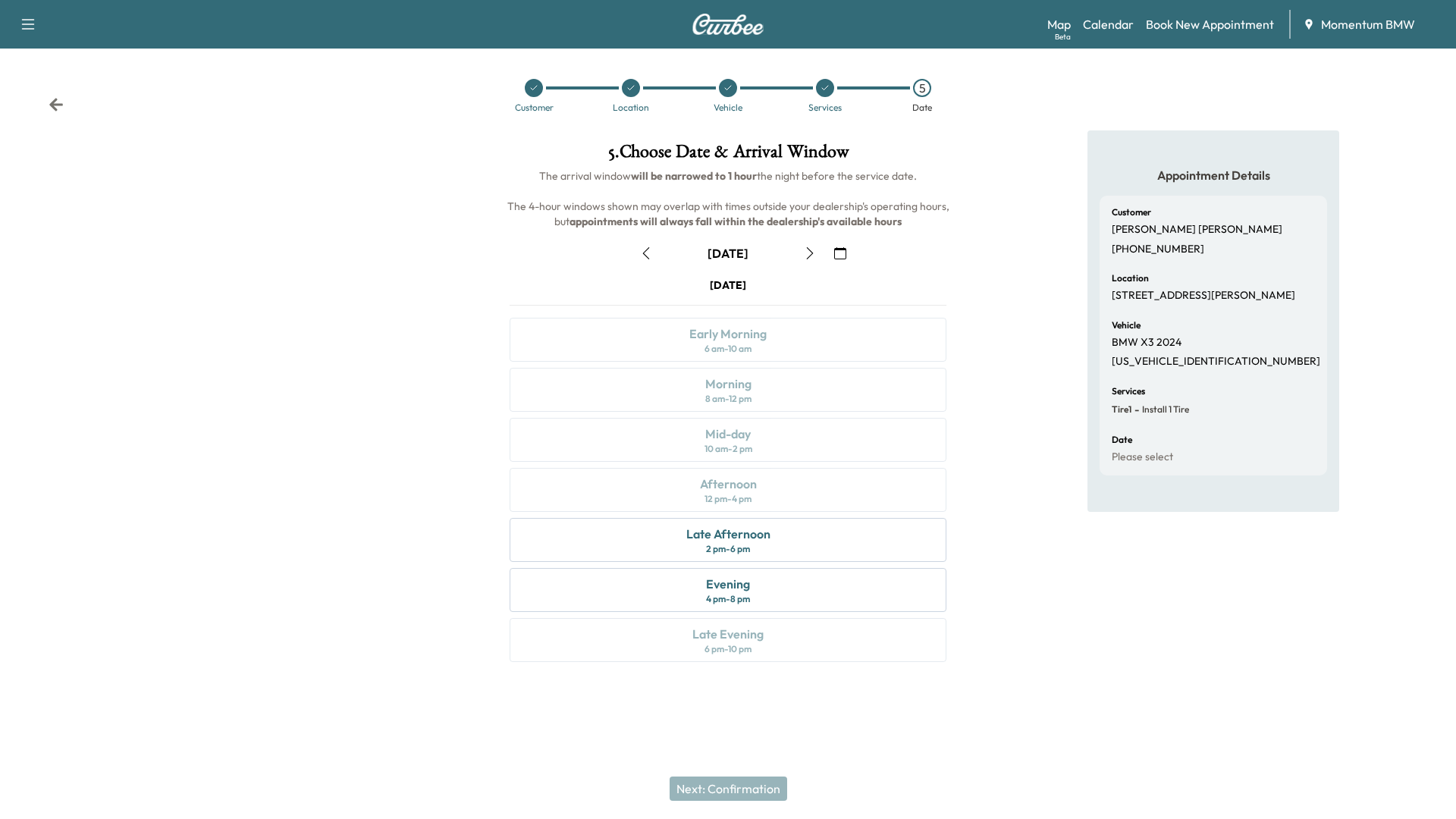
click at [649, 248] on icon "button" at bounding box center [645, 253] width 12 height 12
click at [744, 496] on div "12 pm - 4 pm" at bounding box center [728, 498] width 47 height 12
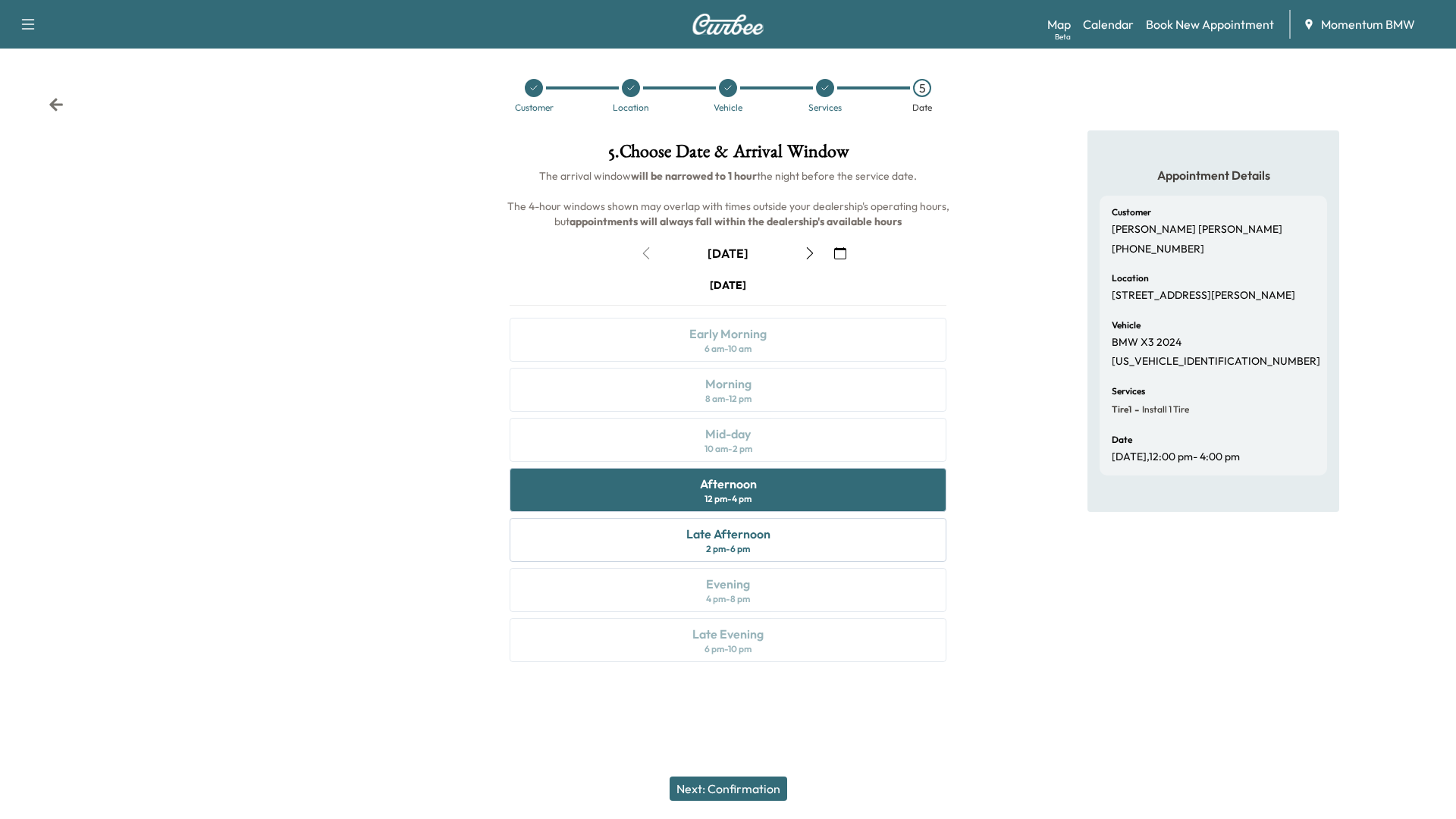
click at [746, 722] on button "Next: Confirmation" at bounding box center [728, 788] width 117 height 24
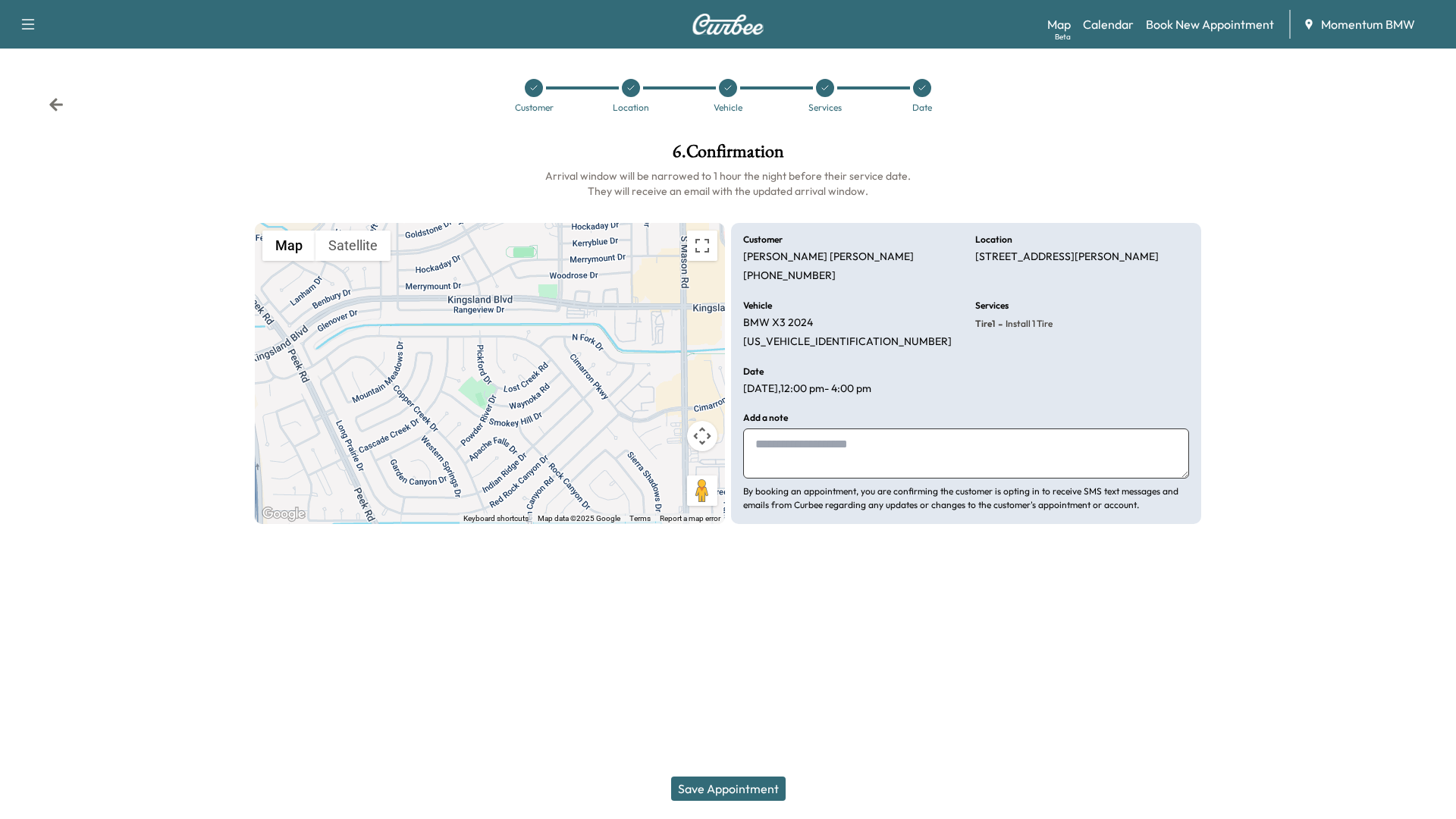
click at [763, 722] on button "Save Appointment" at bounding box center [728, 788] width 114 height 24
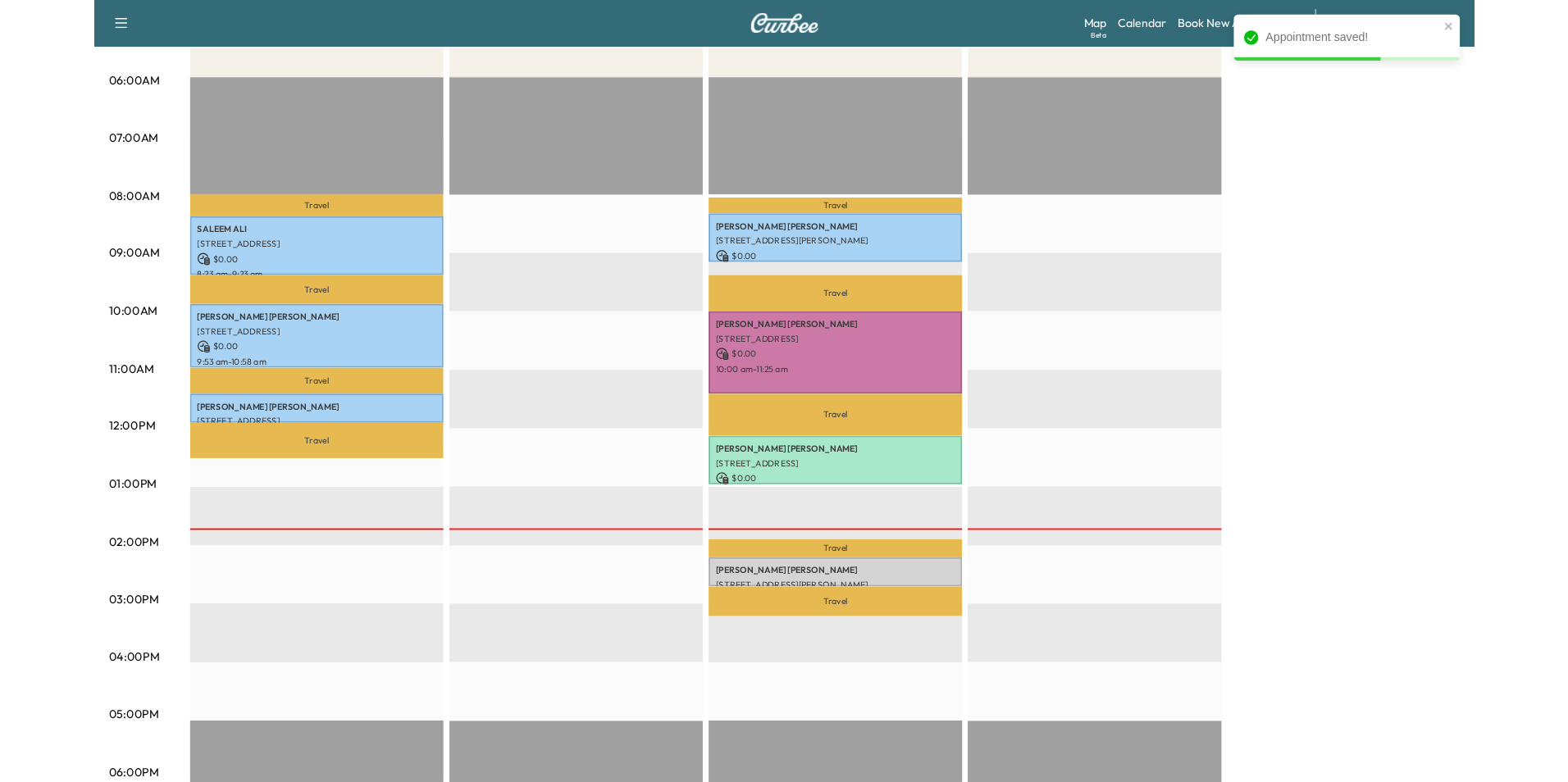
scroll to position [328, 0]
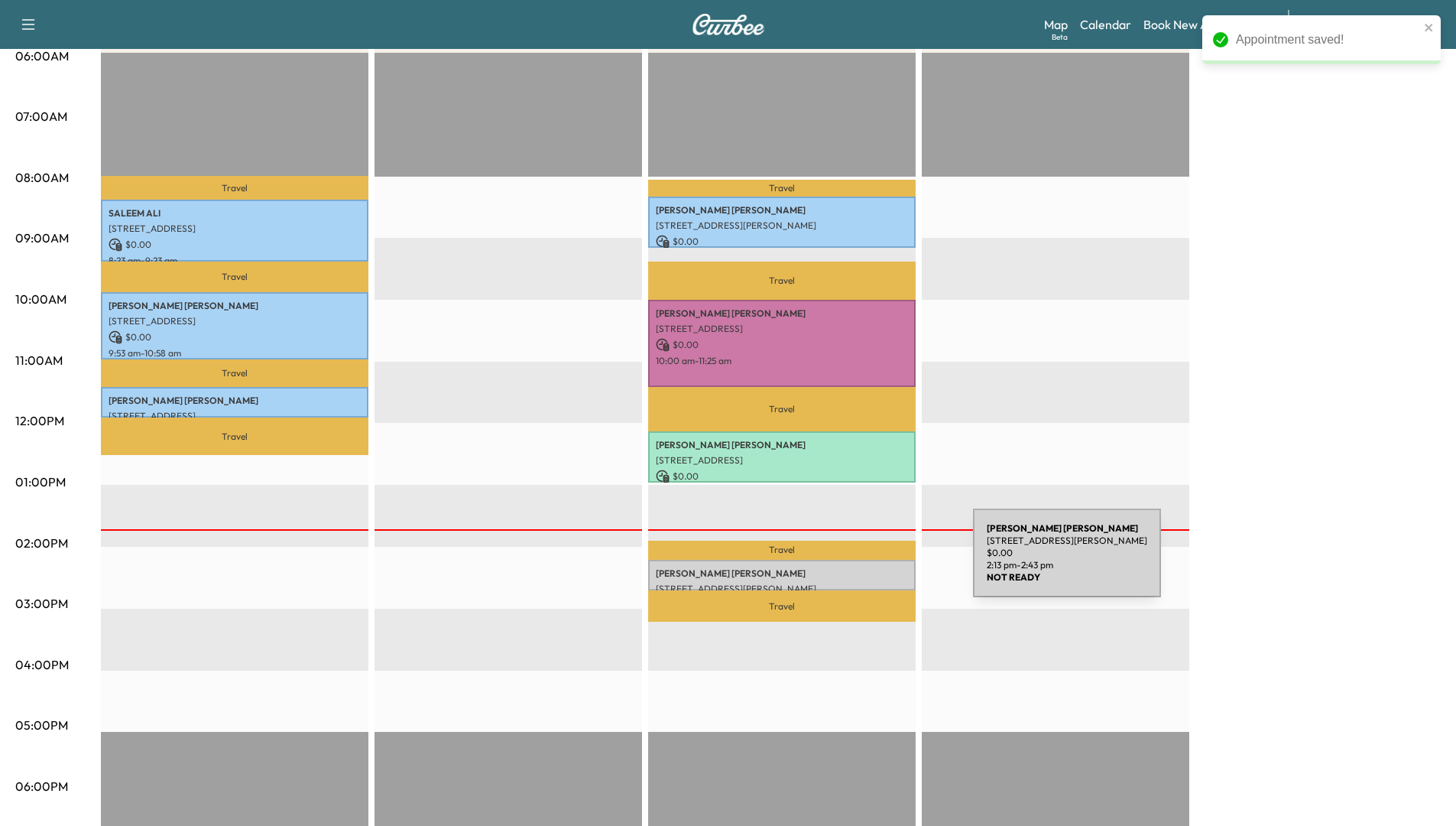
click at [857, 567] on p "[PERSON_NAME]" at bounding box center [782, 573] width 252 height 12
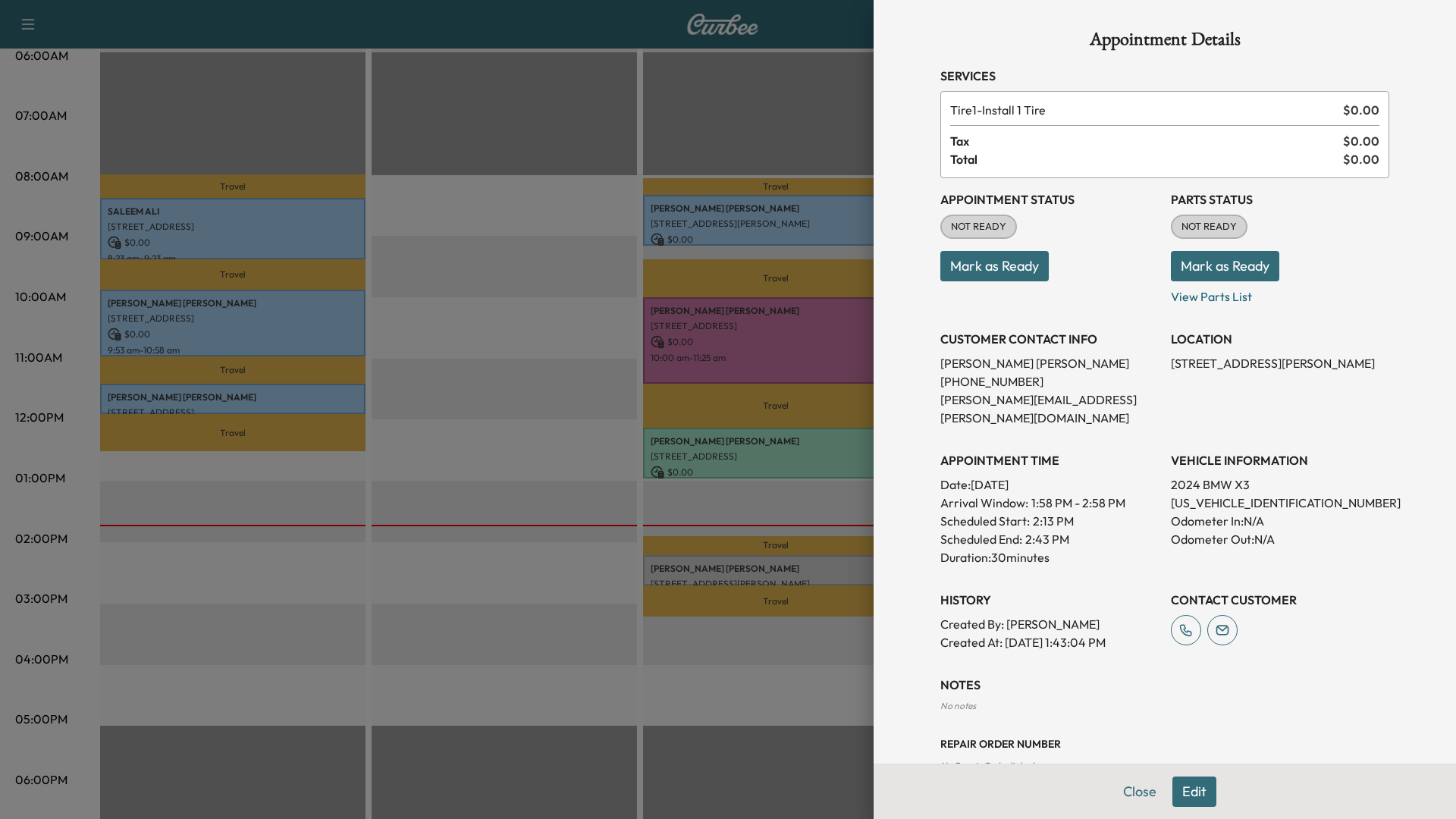
click at [972, 264] on button "Mark as Ready" at bounding box center [995, 266] width 109 height 31
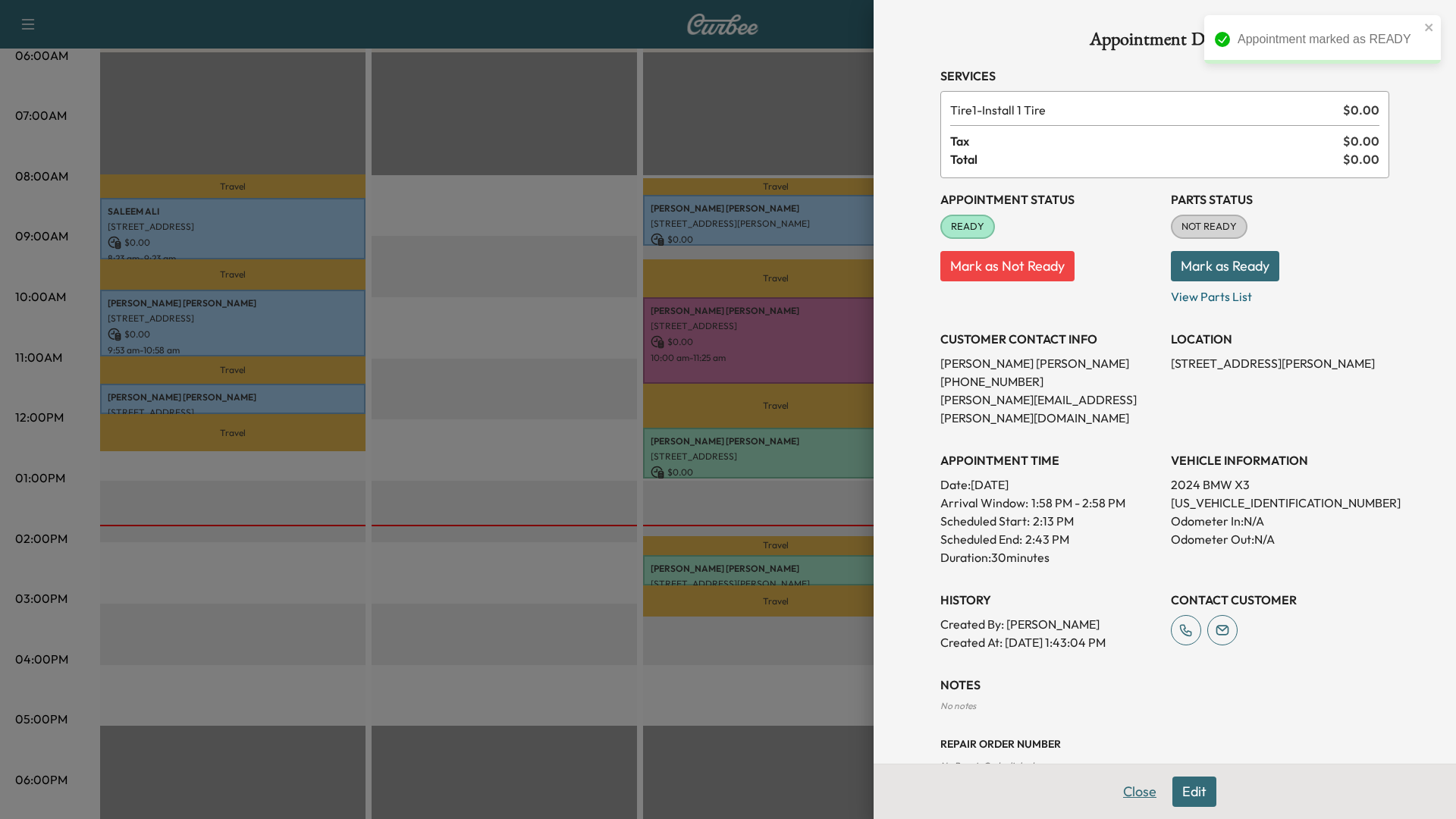
click at [1131, 722] on button "Close" at bounding box center [1139, 791] width 53 height 31
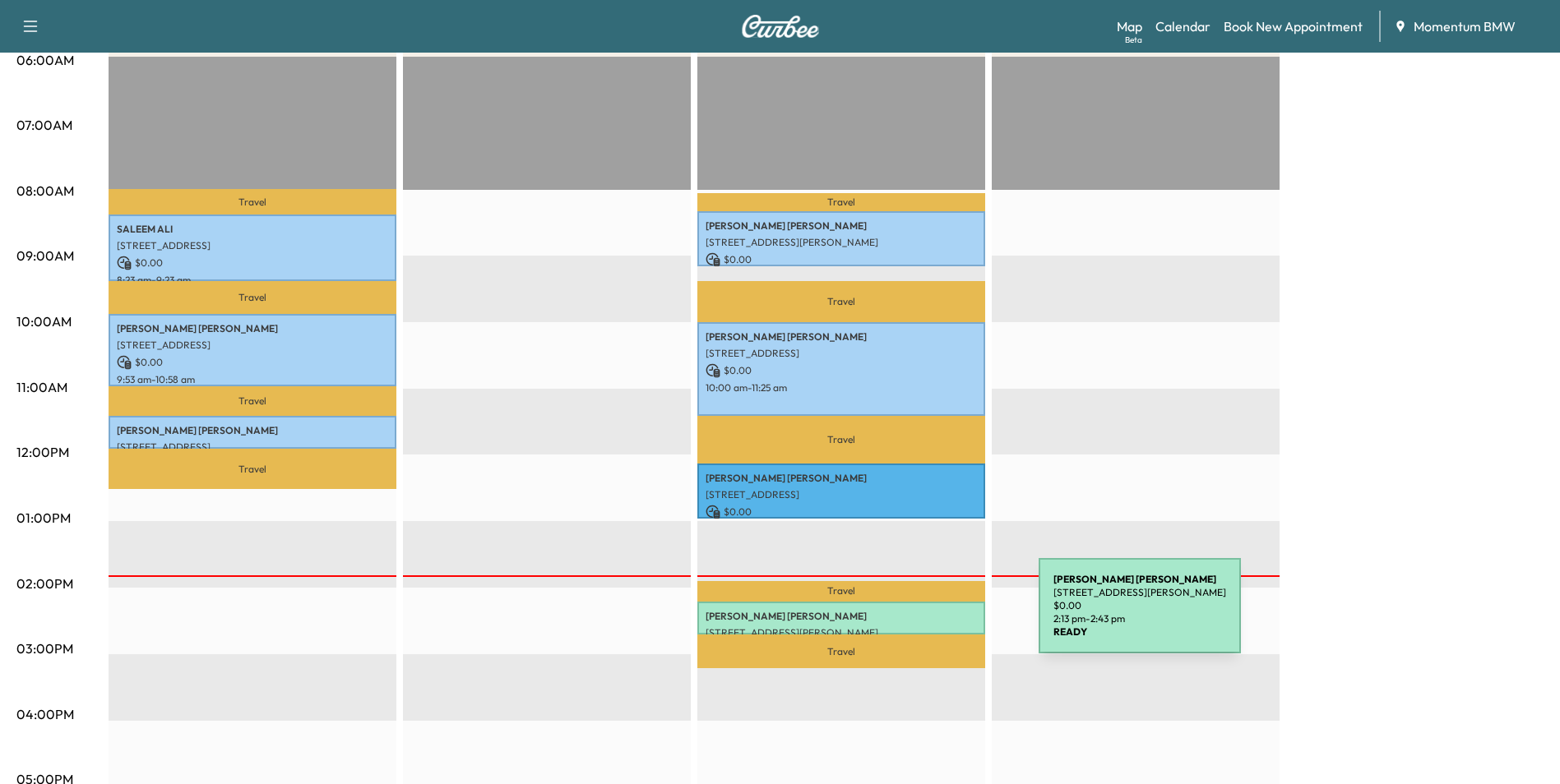
click at [915, 616] on p "[PERSON_NAME]" at bounding box center [841, 616] width 271 height 13
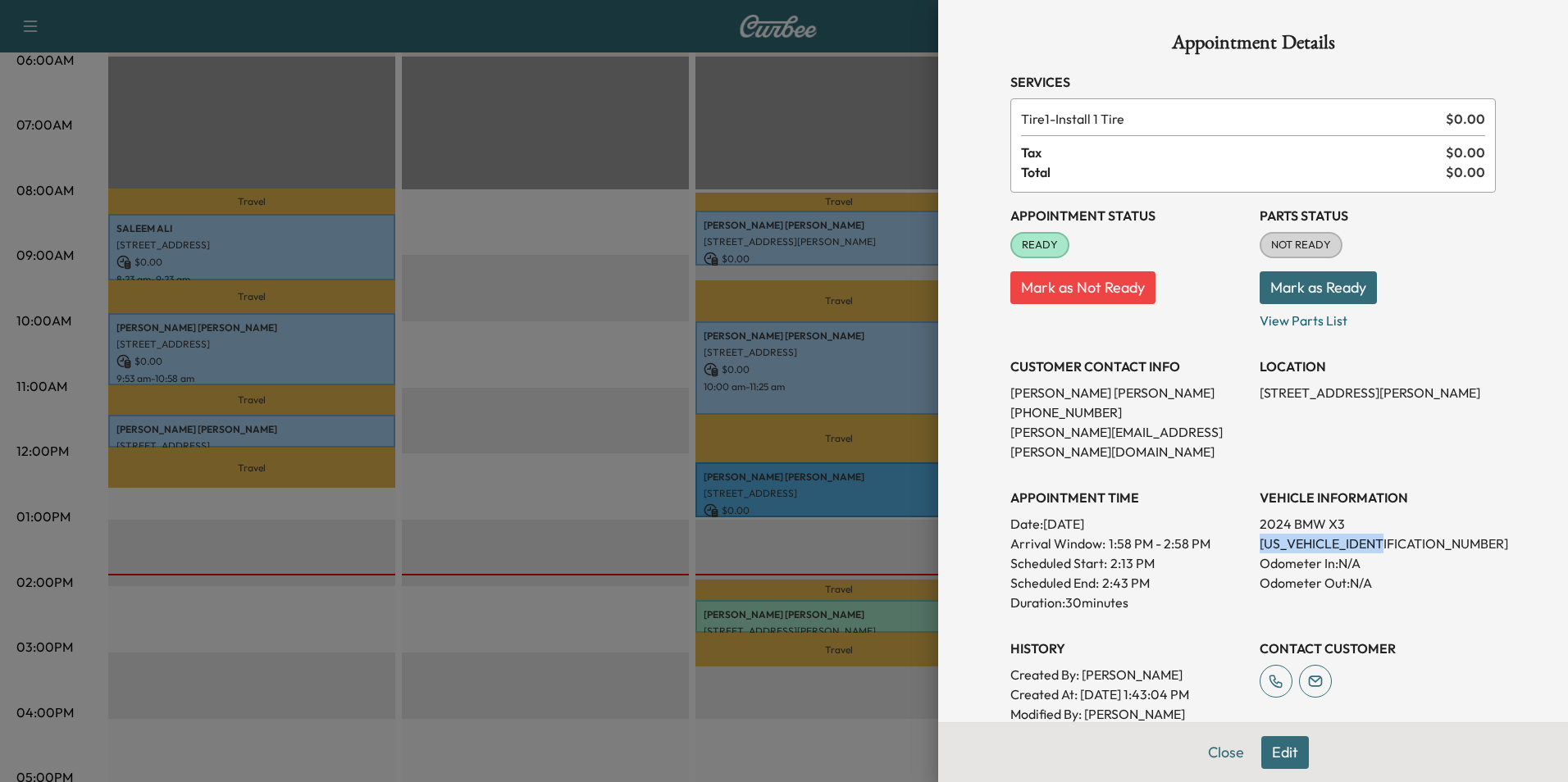
drag, startPoint x: 1390, startPoint y: 524, endPoint x: 1251, endPoint y: 527, distance: 139.0
click at [1260, 534] on p "[US_VEHICLE_IDENTIFICATION_NUMBER]" at bounding box center [1377, 543] width 236 height 20
drag, startPoint x: 1251, startPoint y: 527, endPoint x: 1356, endPoint y: 528, distance: 105.0
copy p "[US_VEHICLE_IDENTIFICATION_NUMBER]"
drag, startPoint x: 1387, startPoint y: 388, endPoint x: 1246, endPoint y: 397, distance: 141.3
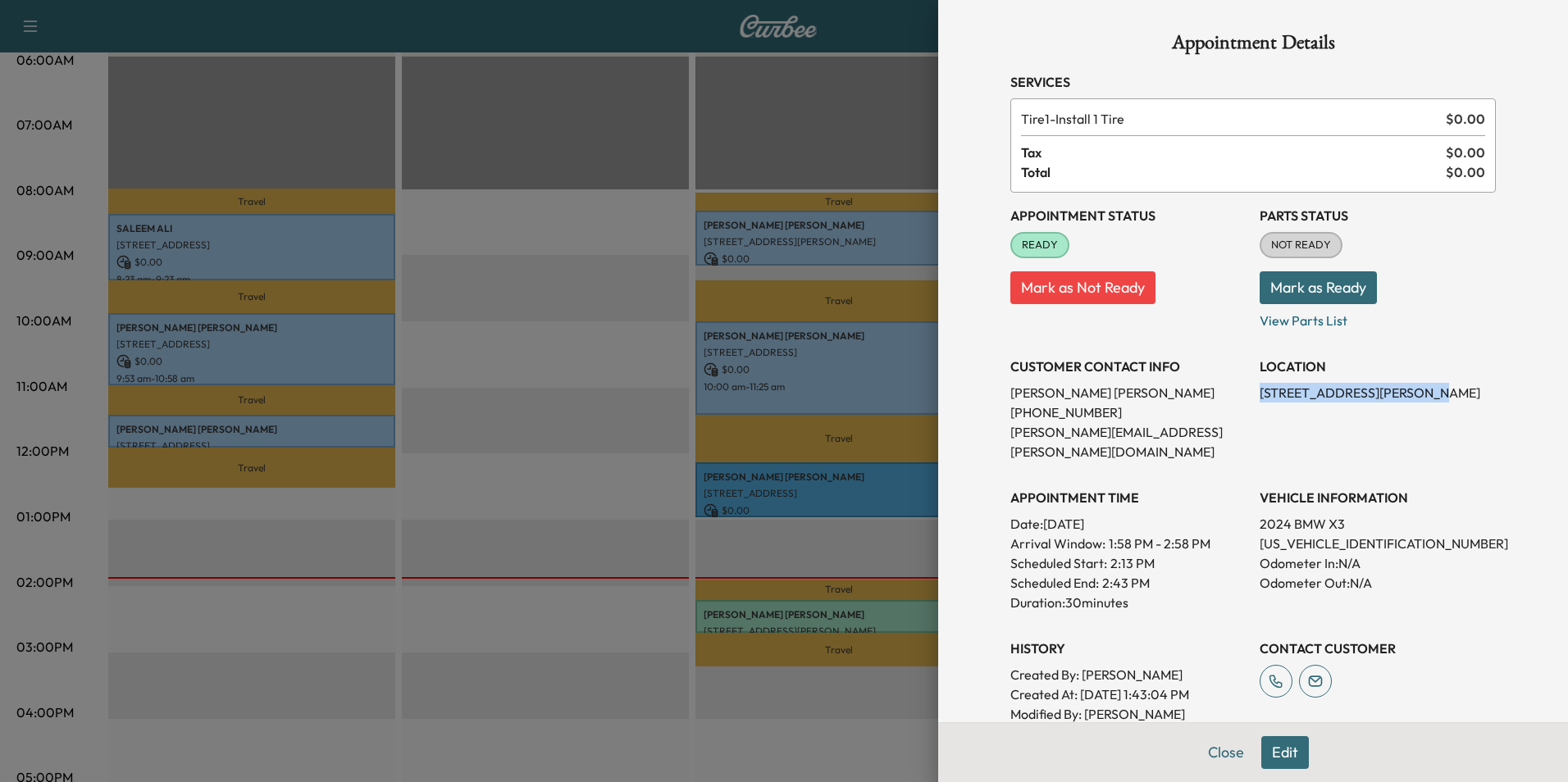
click at [1246, 397] on div "Appointment Status READY Mark as Not Ready Parts Status NOT READY Mark as Ready…" at bounding box center [1253, 467] width 485 height 551
drag, startPoint x: 1246, startPoint y: 397, endPoint x: 1314, endPoint y: 393, distance: 68.1
copy p "[STREET_ADDRESS][PERSON_NAME]"
